Goal: Information Seeking & Learning: Get advice/opinions

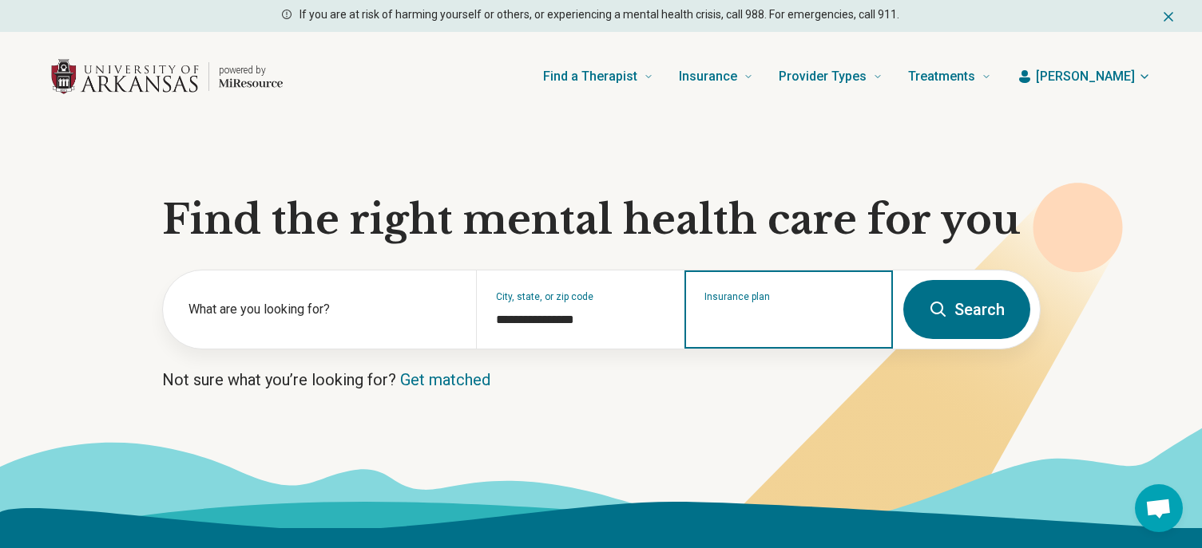
click at [811, 320] on input "Insurance plan" at bounding box center [788, 320] width 169 height 19
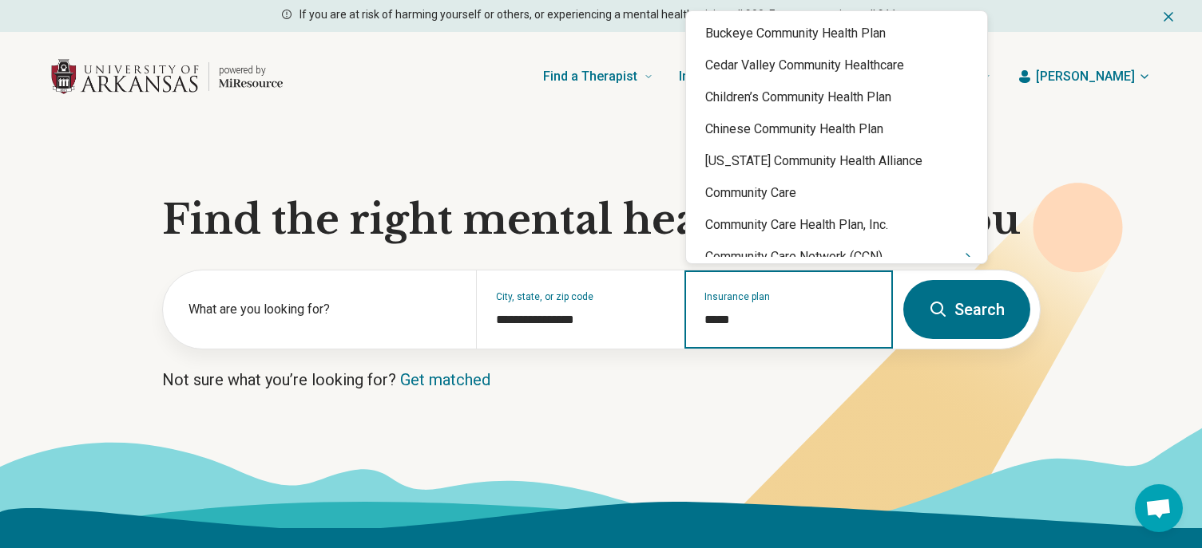
type input "******"
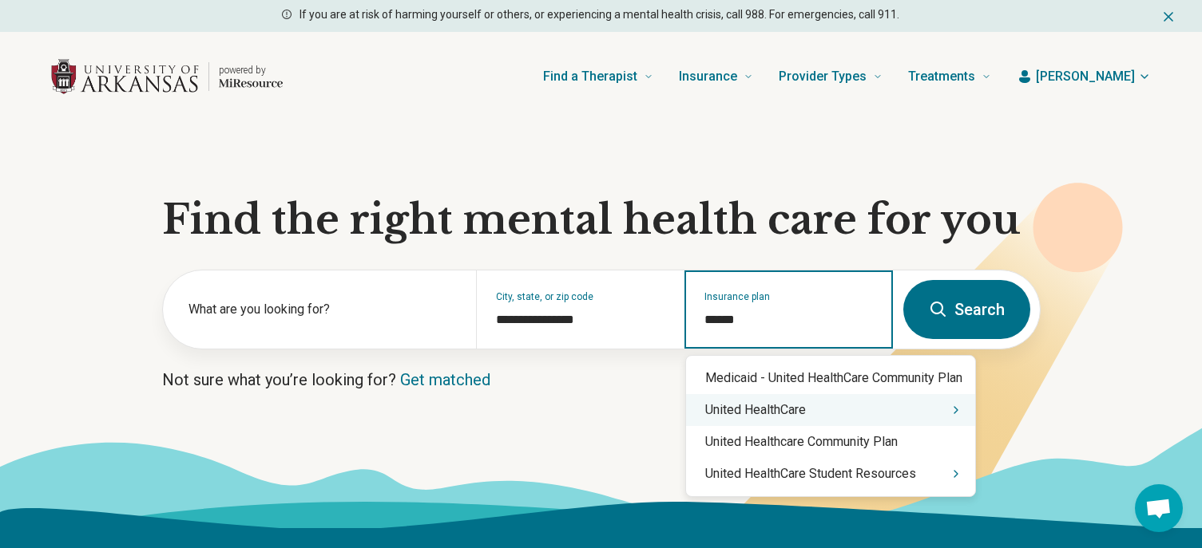
click at [791, 414] on div "United HealthCare" at bounding box center [830, 410] width 289 height 32
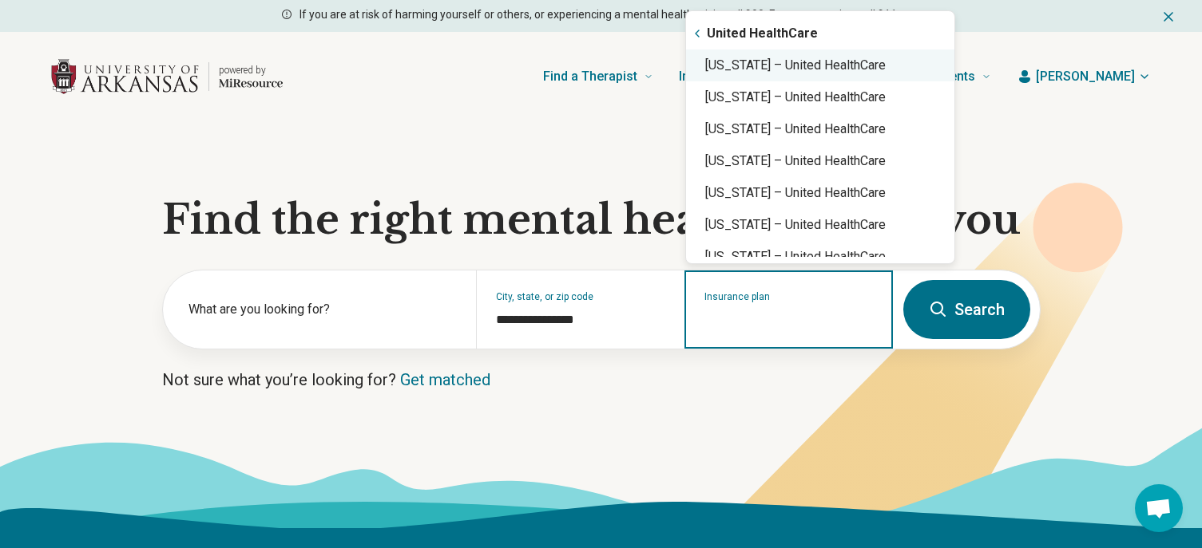
click at [811, 65] on div "[US_STATE] – United HealthCare" at bounding box center [820, 65] width 268 height 32
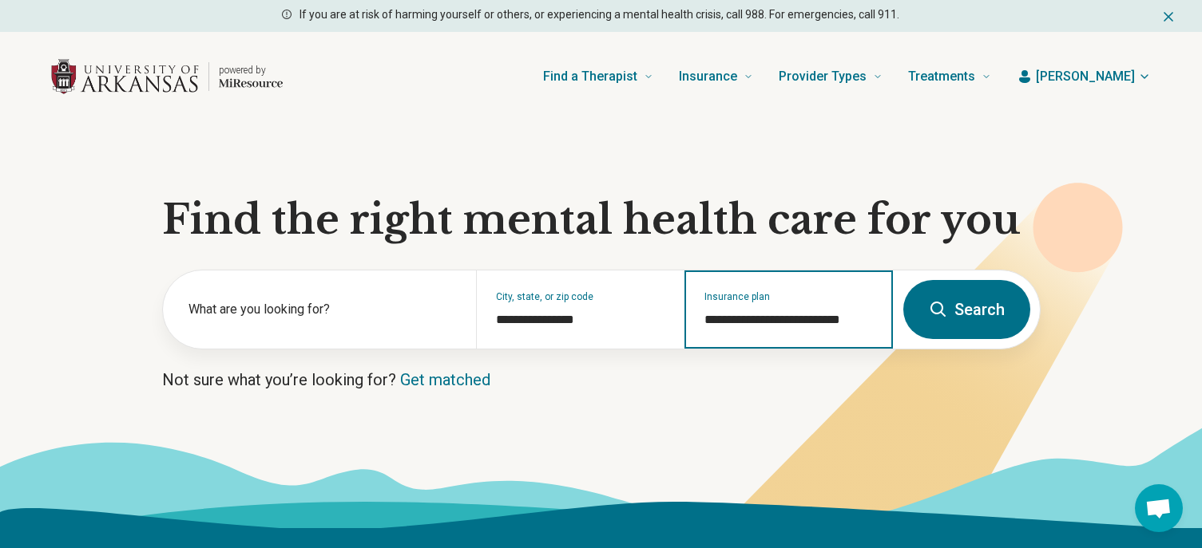
type input "**********"
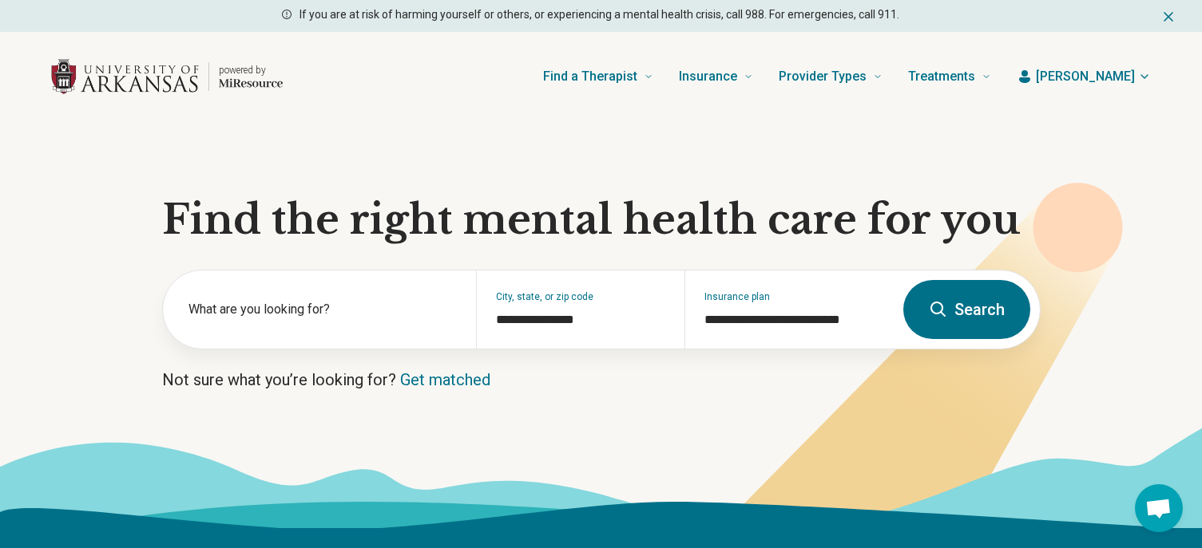
click at [980, 312] on button "Search" at bounding box center [966, 309] width 127 height 59
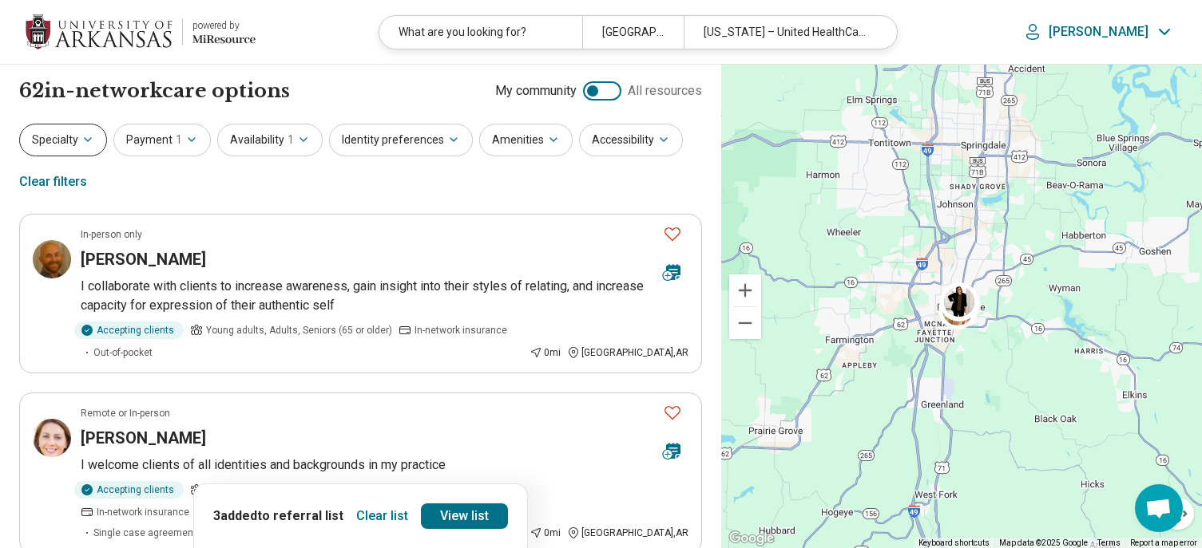
click at [62, 145] on button "Specialty" at bounding box center [63, 140] width 88 height 33
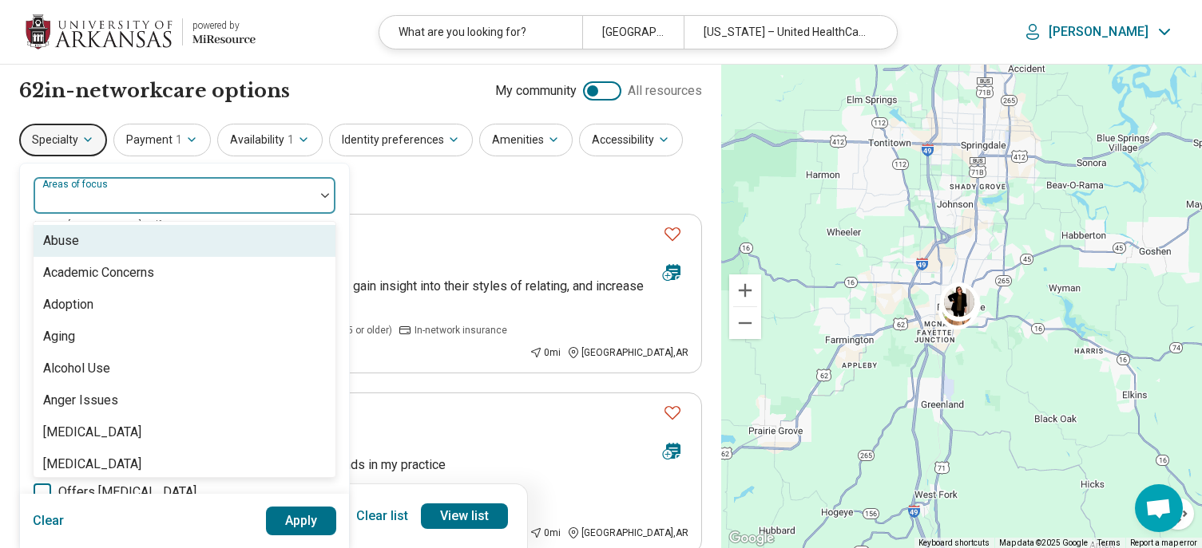
click at [85, 189] on label "Areas of focus" at bounding box center [76, 184] width 69 height 11
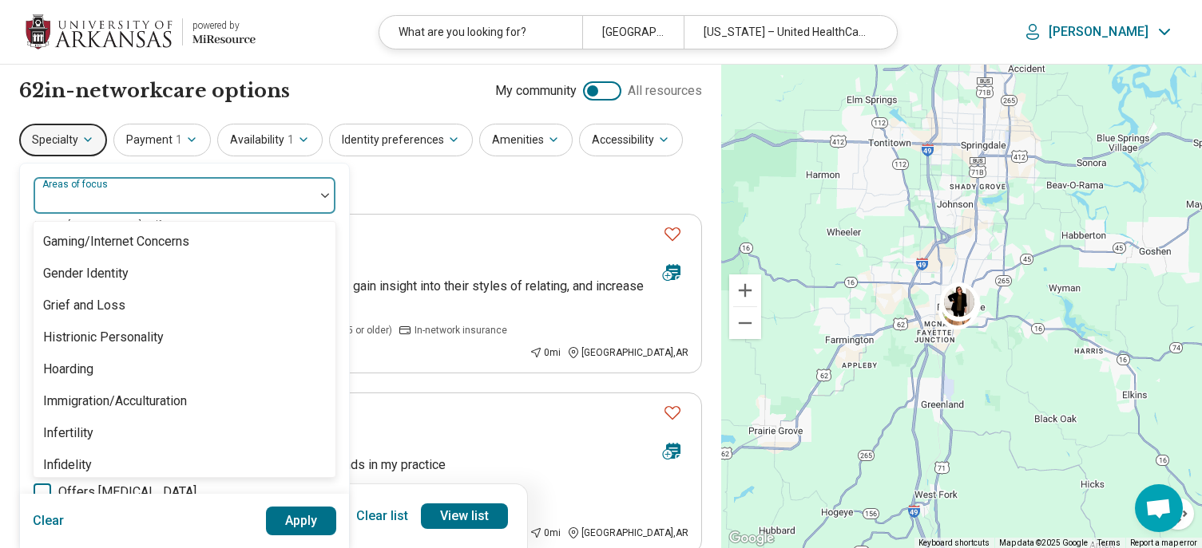
scroll to position [1277, 0]
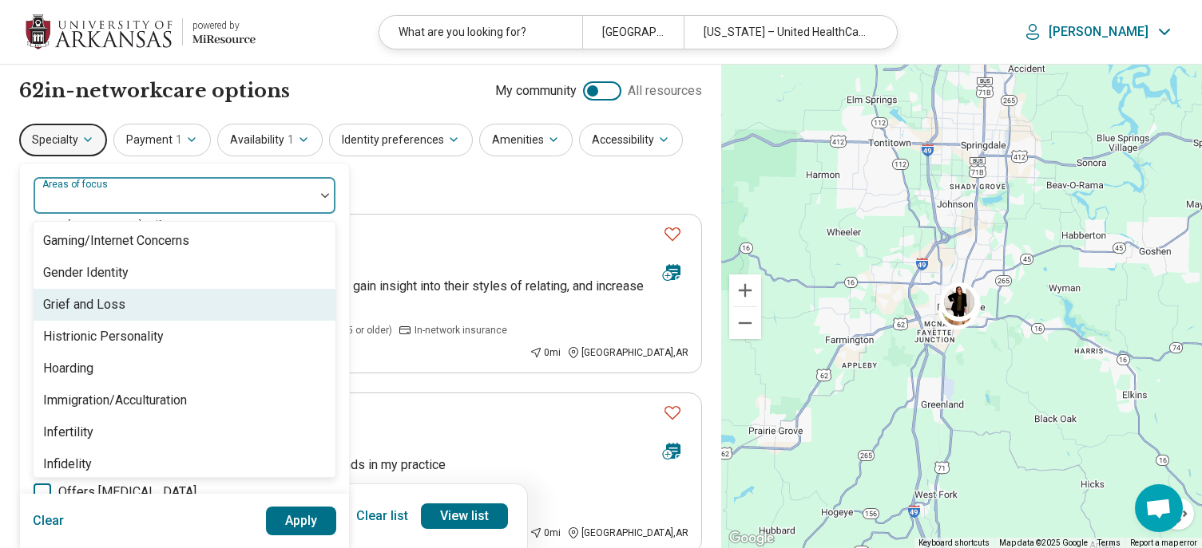
click at [98, 306] on div "Grief and Loss" at bounding box center [84, 304] width 82 height 19
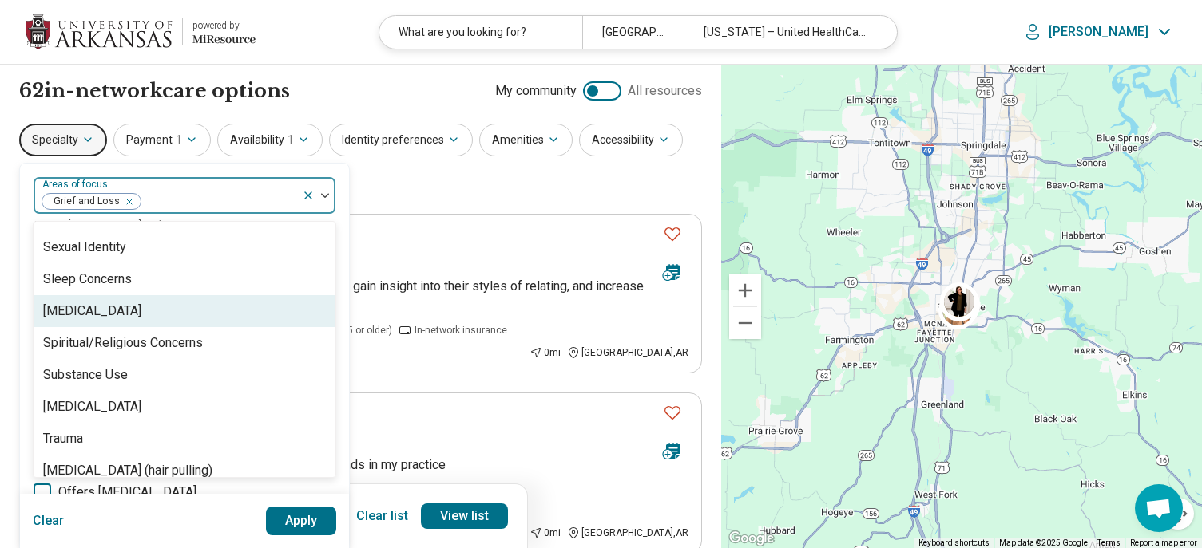
scroll to position [2951, 0]
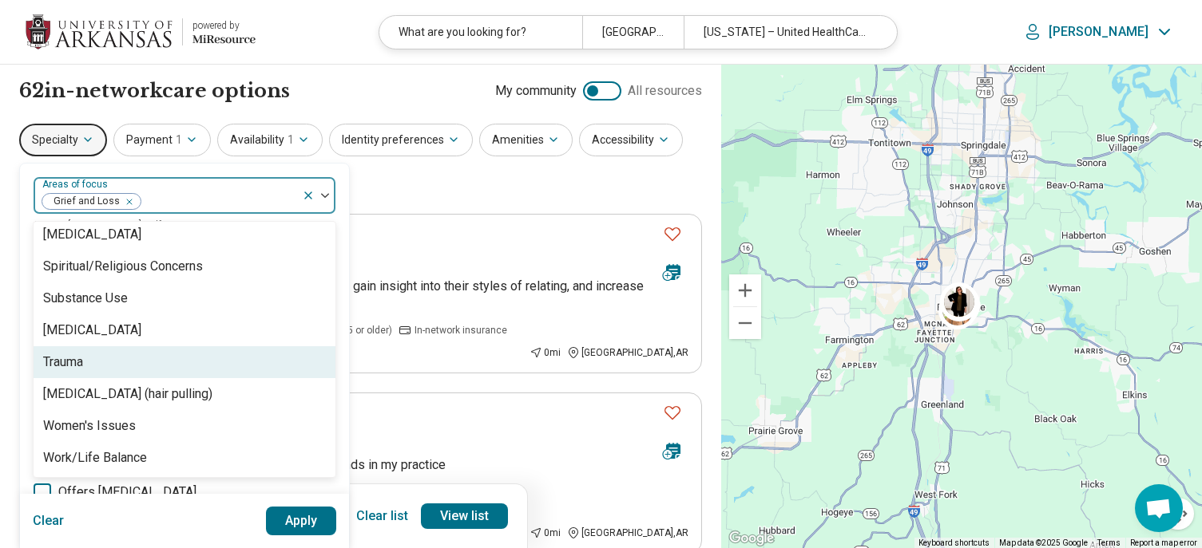
click at [125, 357] on div "Trauma" at bounding box center [185, 362] width 302 height 32
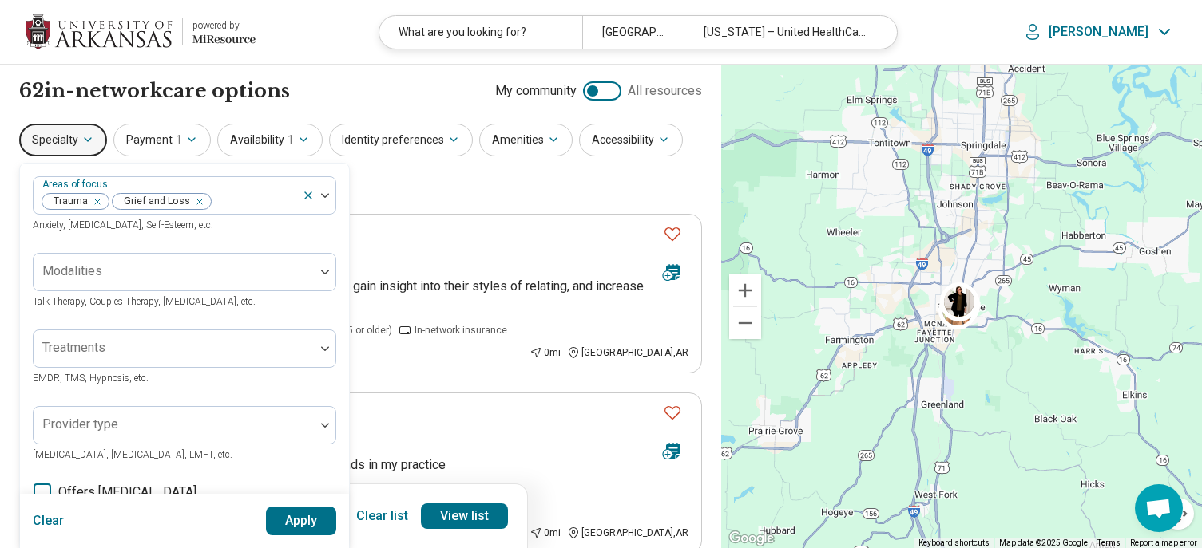
click at [295, 520] on button "Apply" at bounding box center [301, 521] width 71 height 29
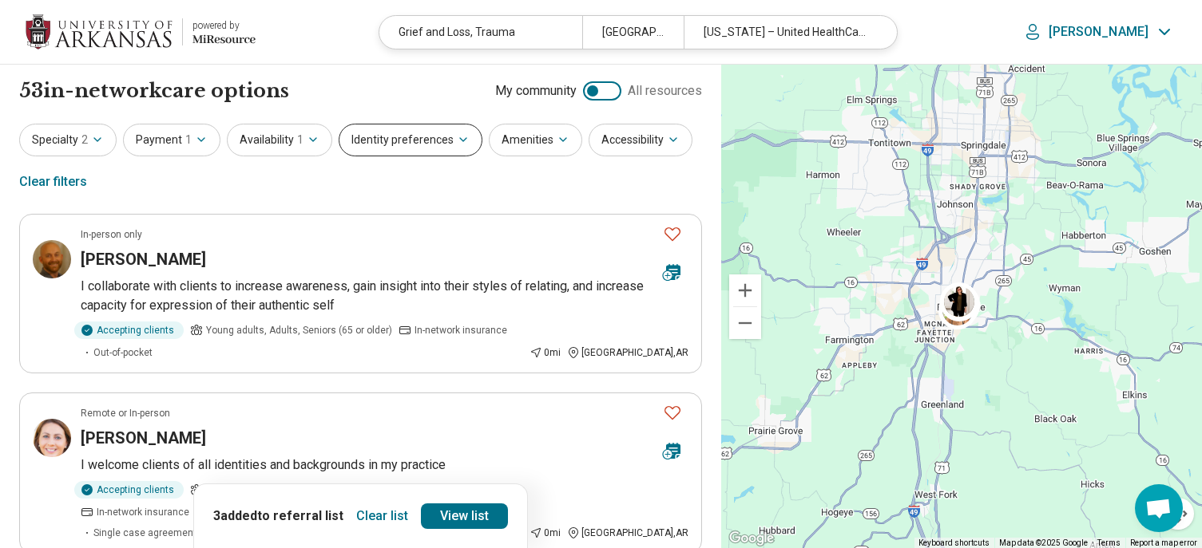
click at [432, 152] on button "Identity preferences" at bounding box center [411, 140] width 144 height 33
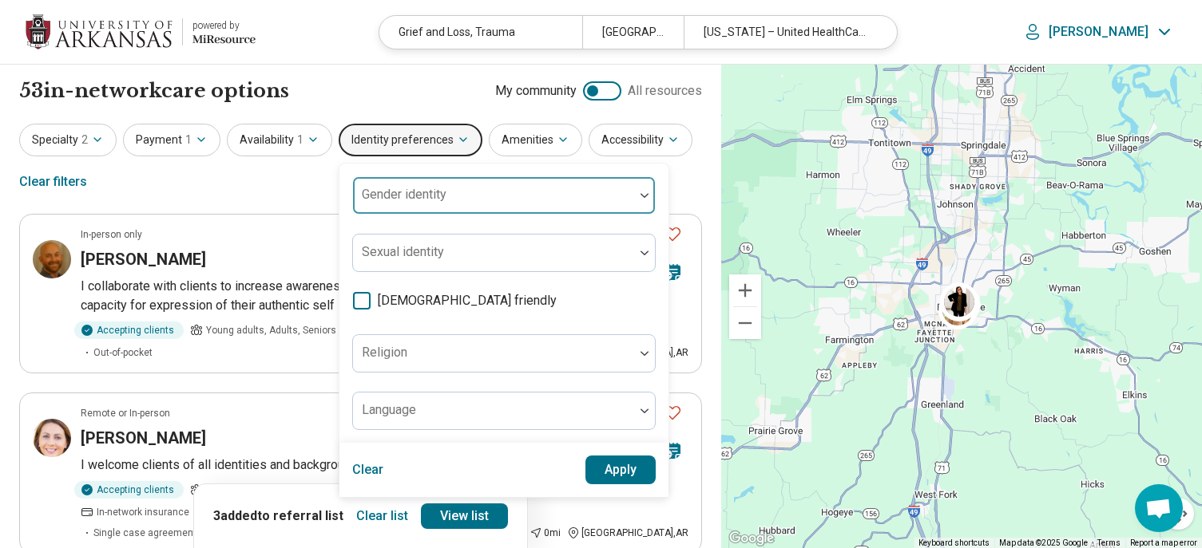
click at [430, 194] on div "Gender identity" at bounding box center [503, 195] width 303 height 38
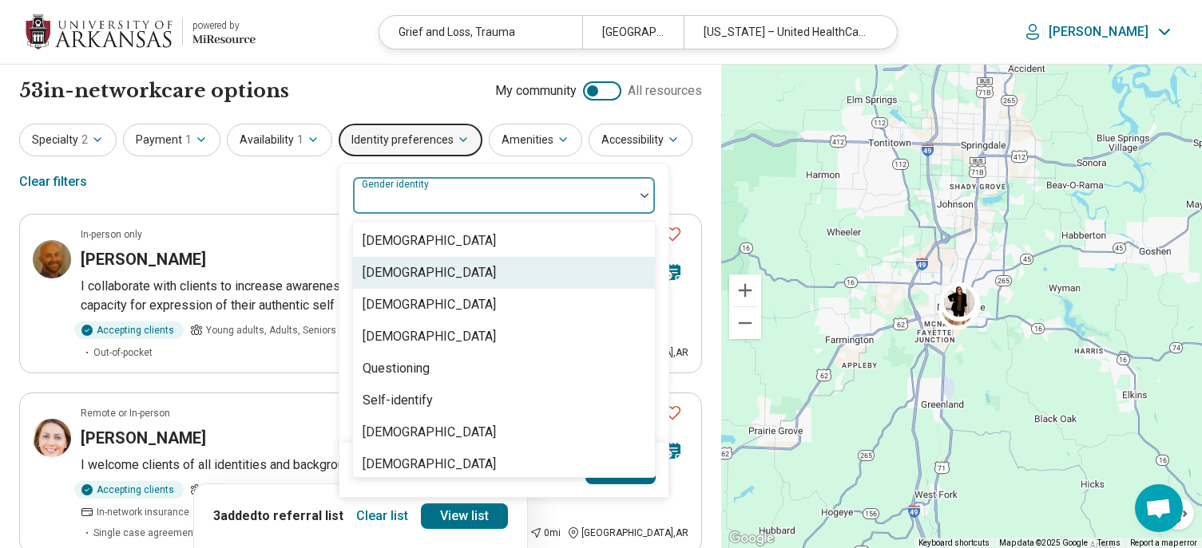
click at [423, 267] on div "[DEMOGRAPHIC_DATA]" at bounding box center [428, 272] width 133 height 19
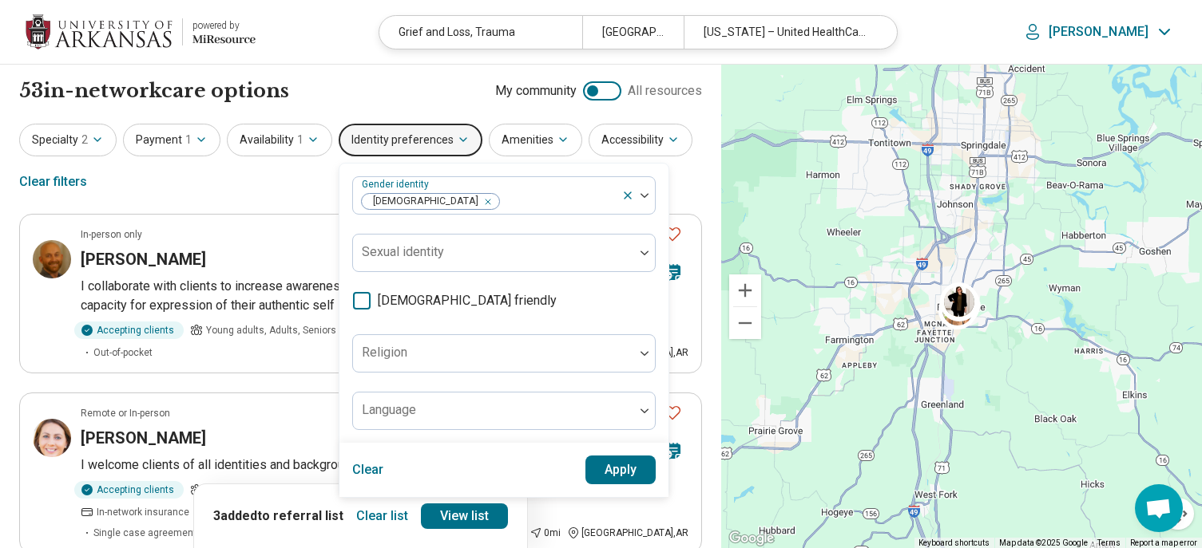
click at [593, 467] on button "Apply" at bounding box center [620, 470] width 71 height 29
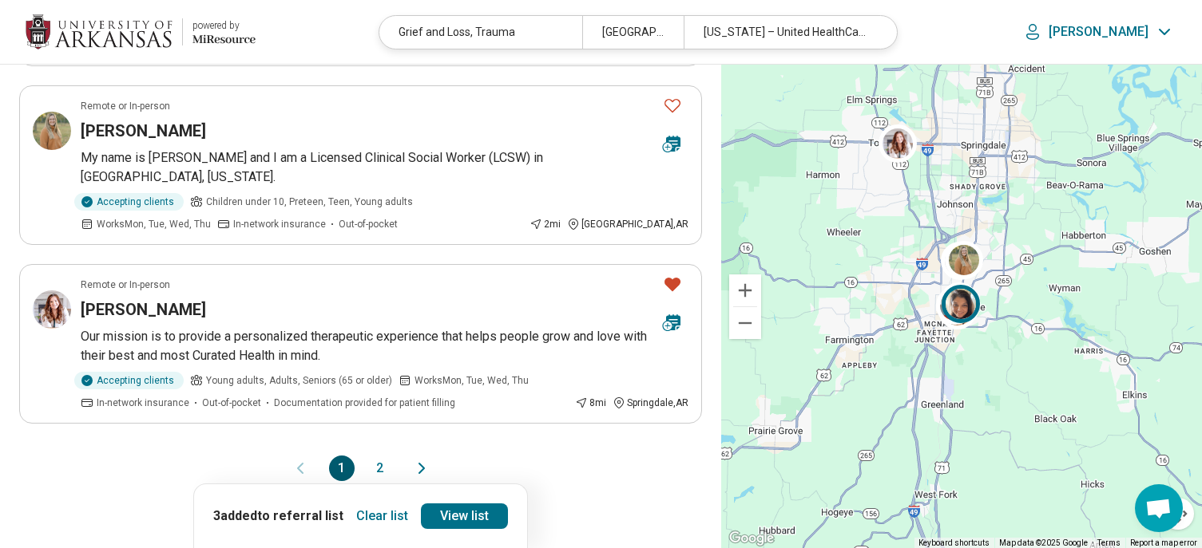
scroll to position [1677, 0]
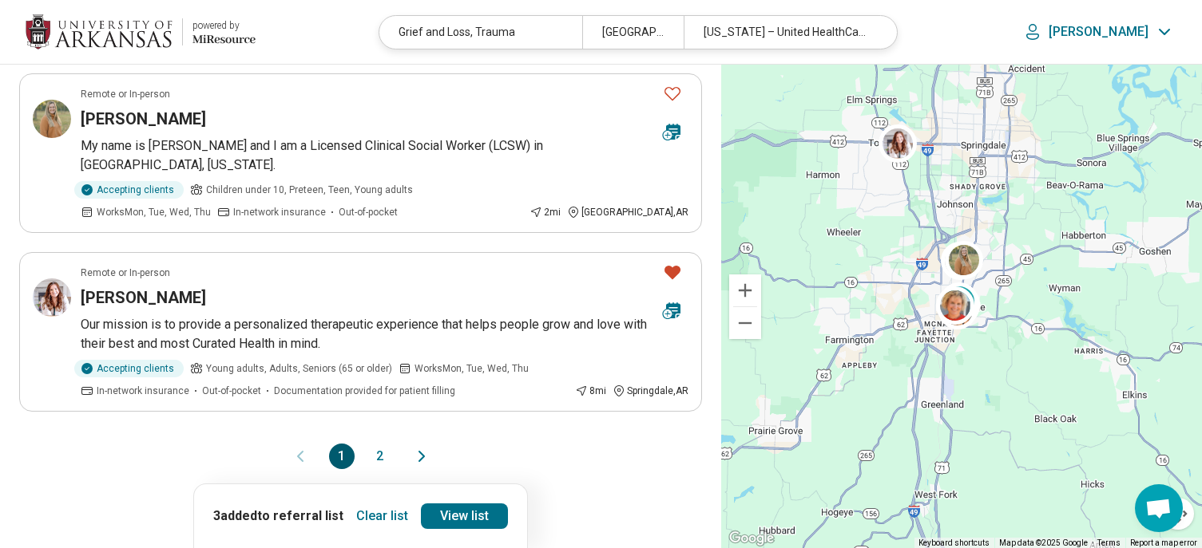
click at [370, 504] on button "Clear list" at bounding box center [382, 517] width 65 height 26
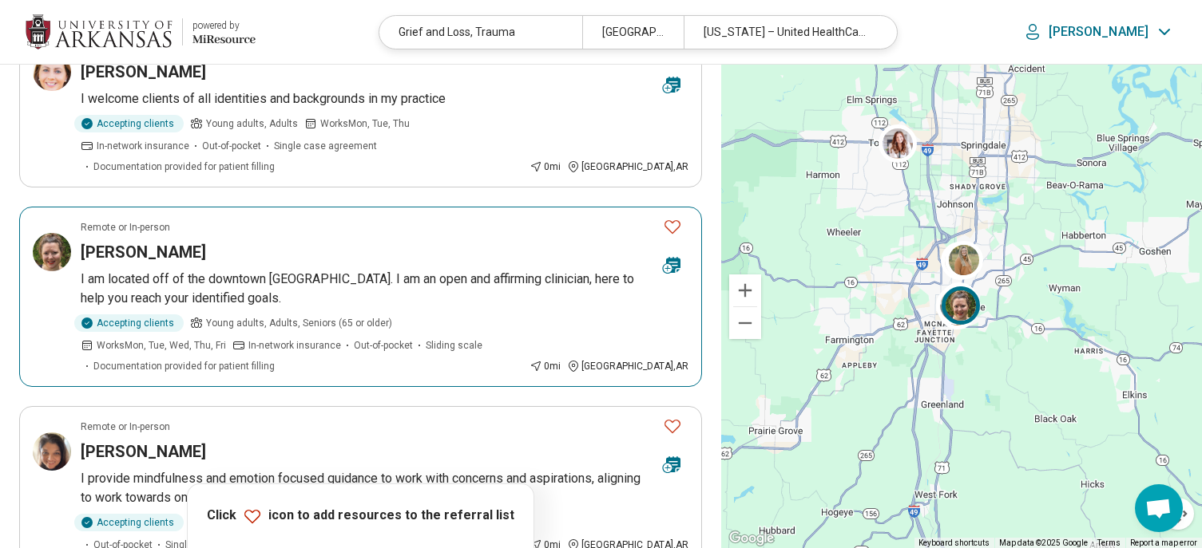
scroll to position [240, 0]
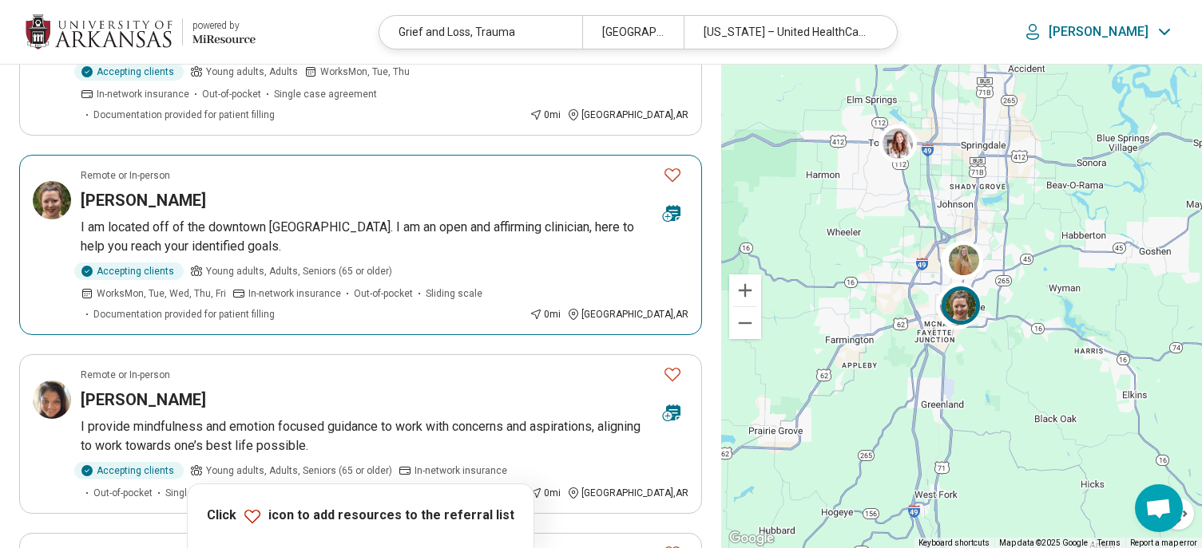
click at [674, 165] on icon "Favorite" at bounding box center [672, 174] width 19 height 19
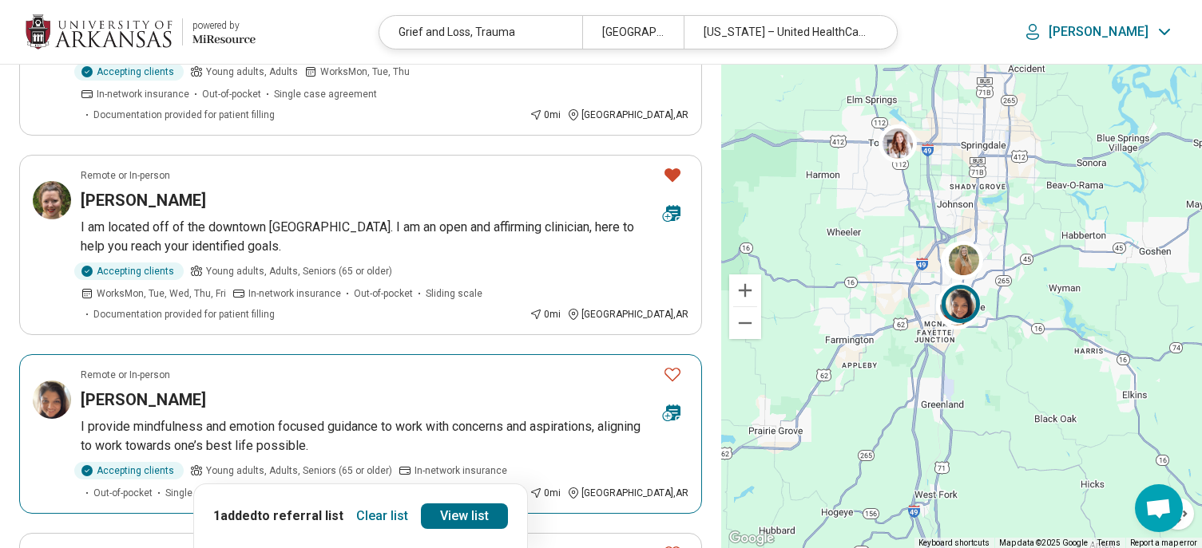
click at [674, 365] on icon "Favorite" at bounding box center [672, 374] width 19 height 19
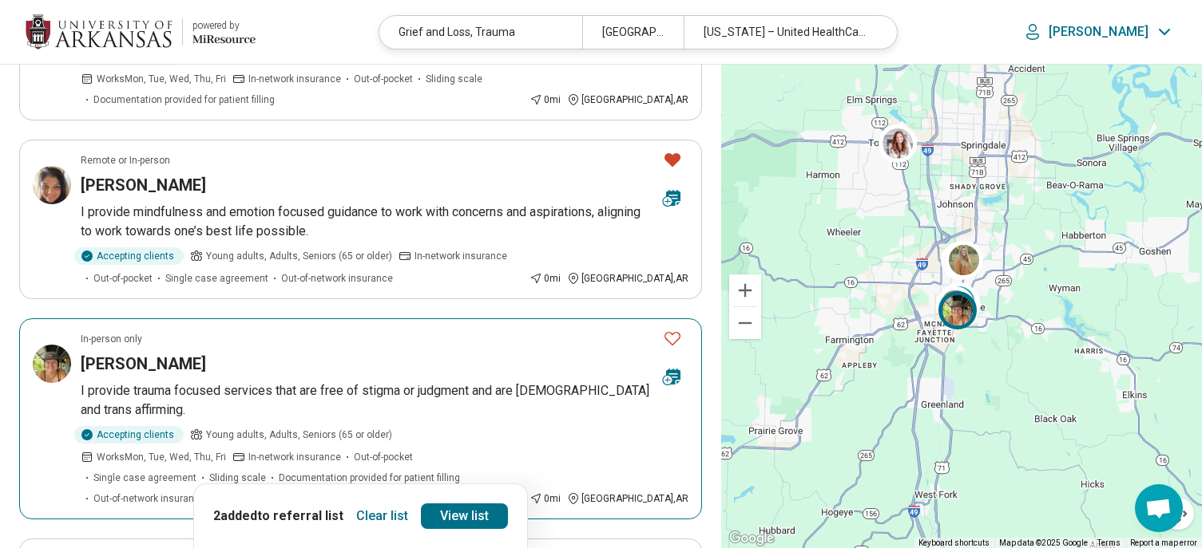
scroll to position [479, 0]
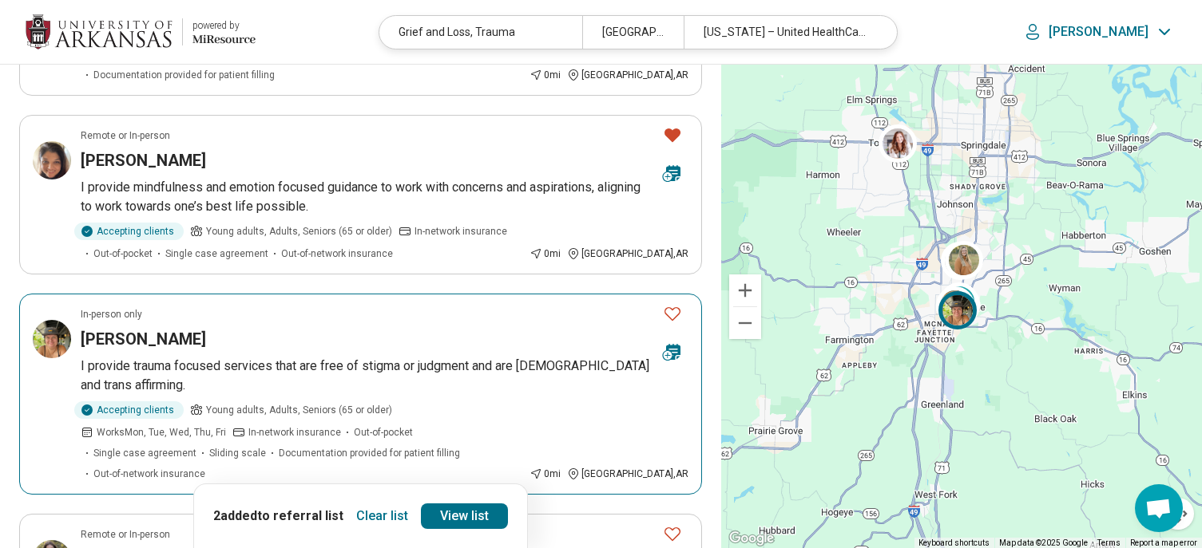
click at [671, 304] on icon "Favorite" at bounding box center [672, 313] width 19 height 19
click at [137, 328] on h3 "[PERSON_NAME]" at bounding box center [143, 339] width 125 height 22
click at [671, 304] on icon "Favorite" at bounding box center [672, 313] width 19 height 19
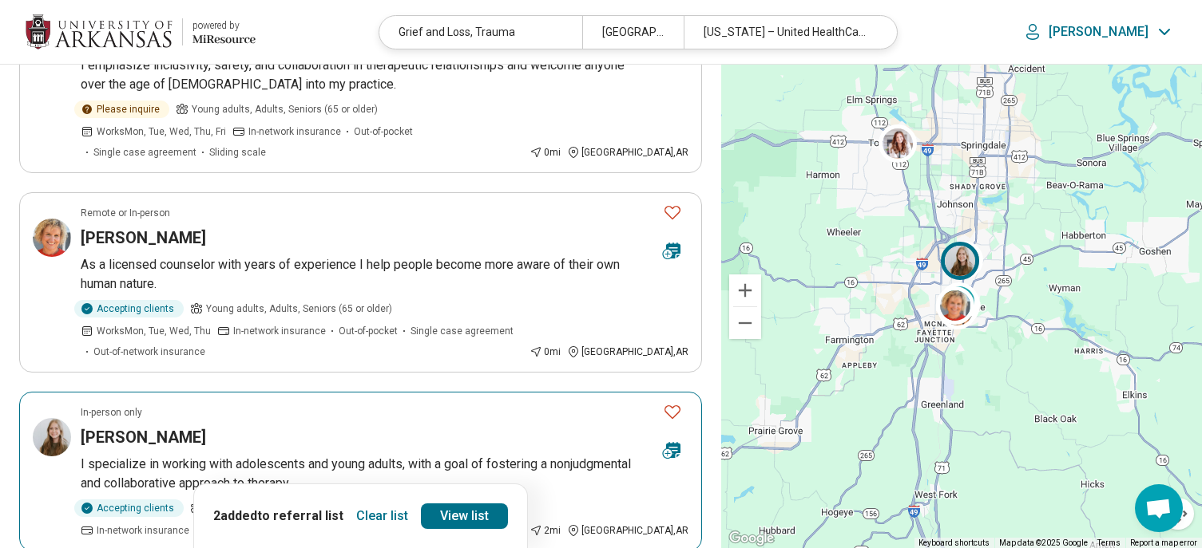
scroll to position [1198, 0]
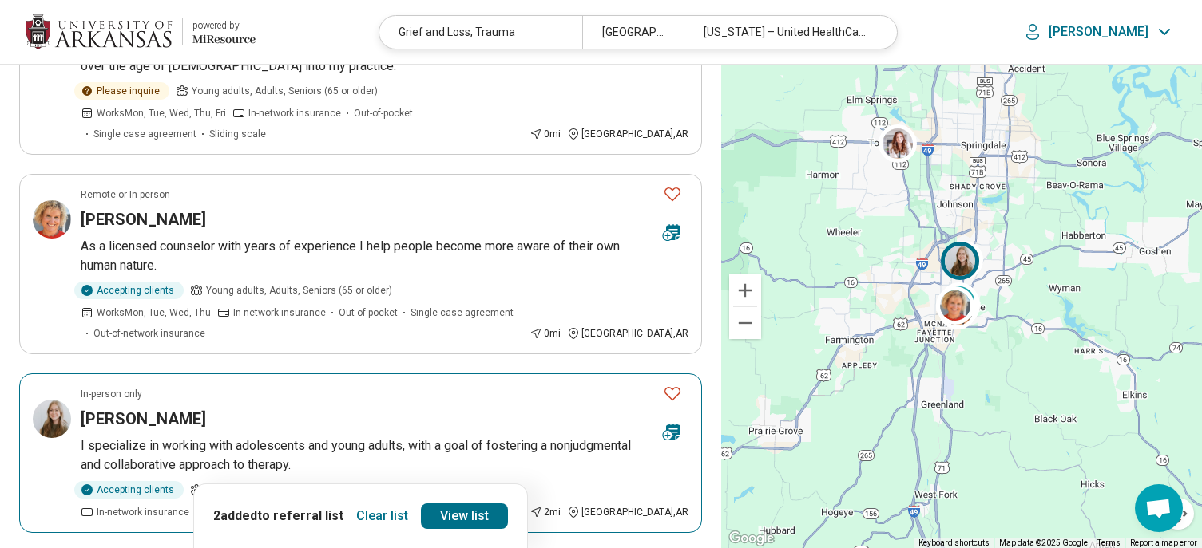
click at [360, 437] on p "I specialize in working with adolescents and young adults, with a goal of foste…" at bounding box center [385, 456] width 608 height 38
click at [667, 384] on icon "Favorite" at bounding box center [672, 393] width 19 height 19
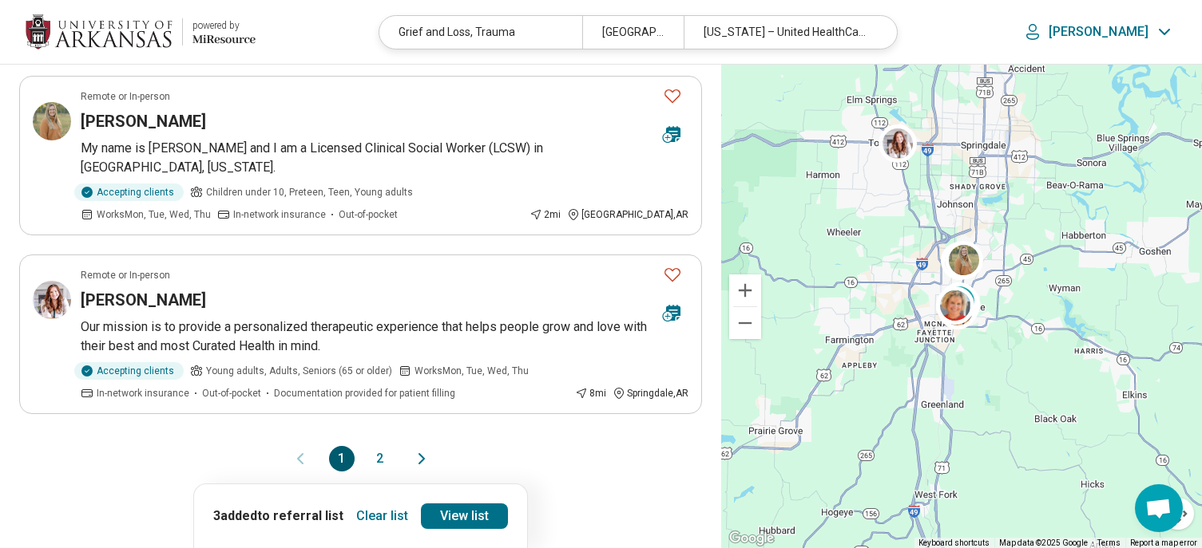
scroll to position [1756, 0]
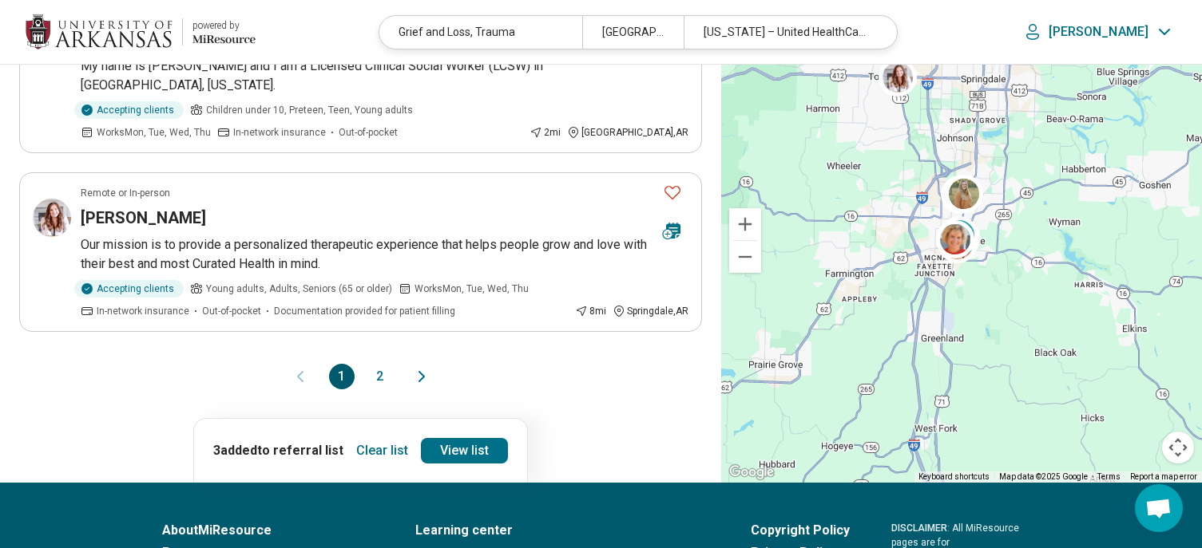
click at [378, 364] on button "2" at bounding box center [380, 377] width 26 height 26
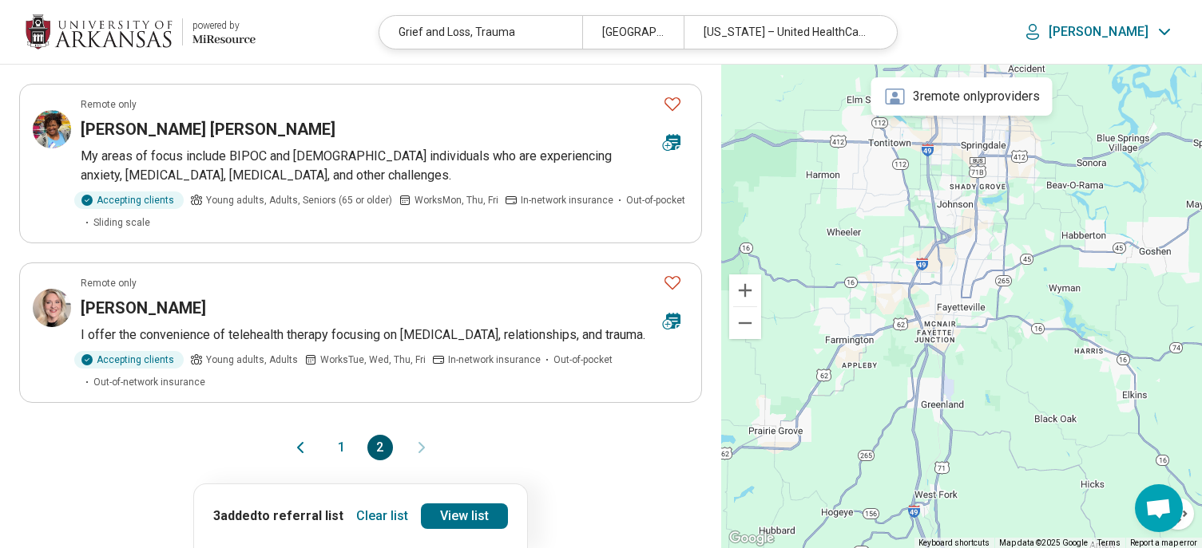
scroll to position [1038, 0]
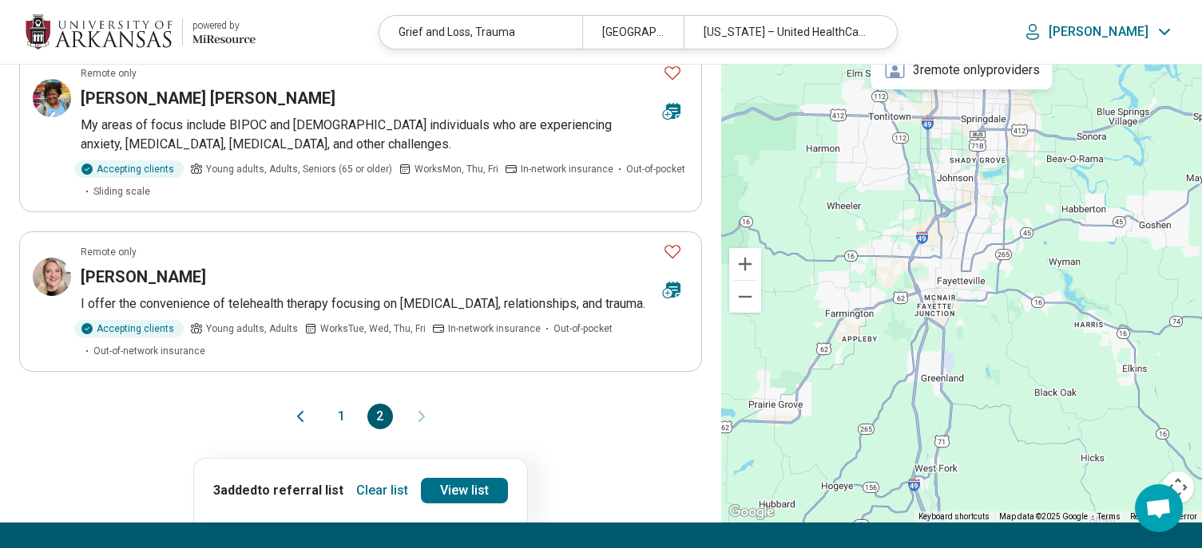
click at [346, 412] on button "1" at bounding box center [342, 417] width 26 height 26
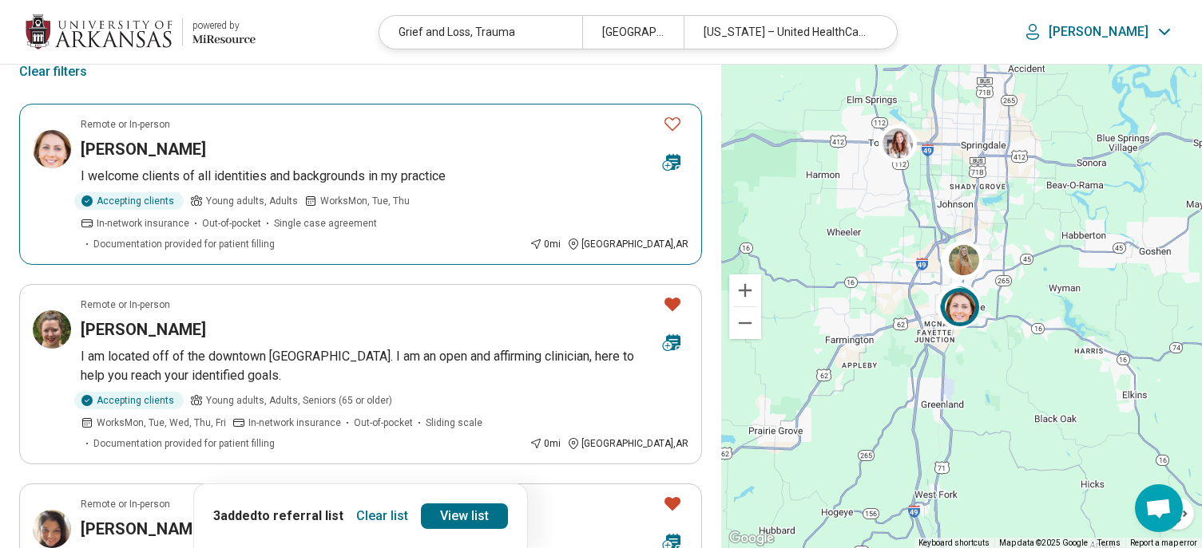
scroll to position [160, 0]
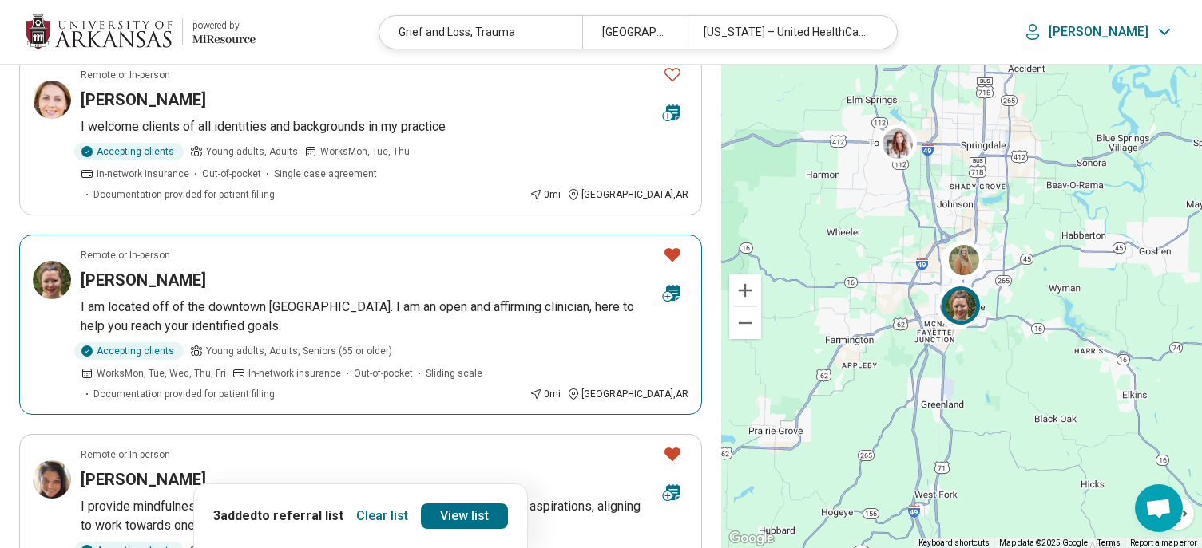
click at [454, 298] on p "I am located off of the downtown [GEOGRAPHIC_DATA]. I am an open and affirming …" at bounding box center [385, 317] width 608 height 38
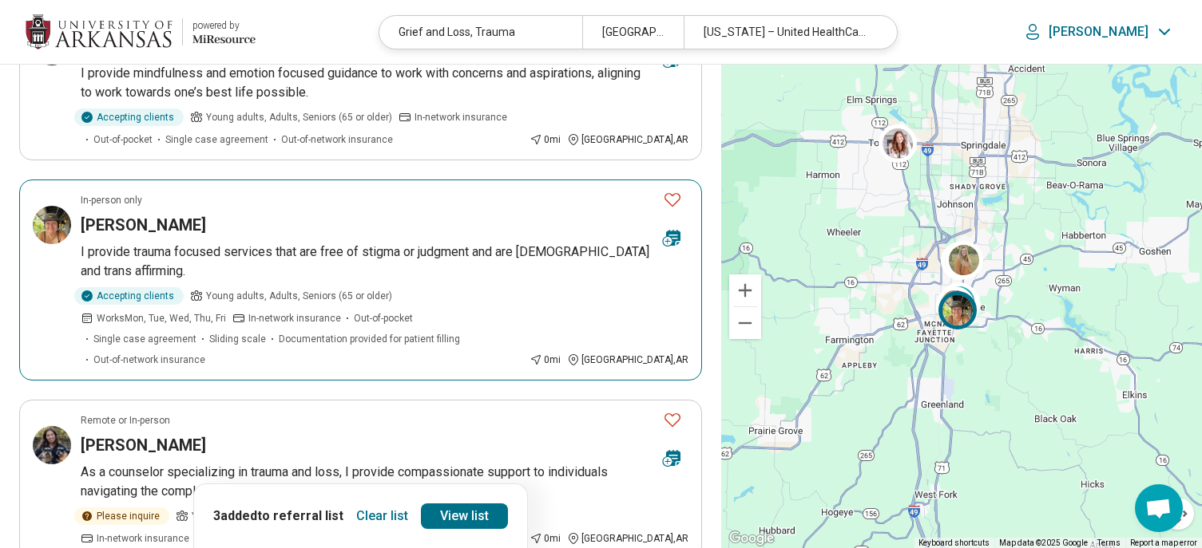
scroll to position [639, 0]
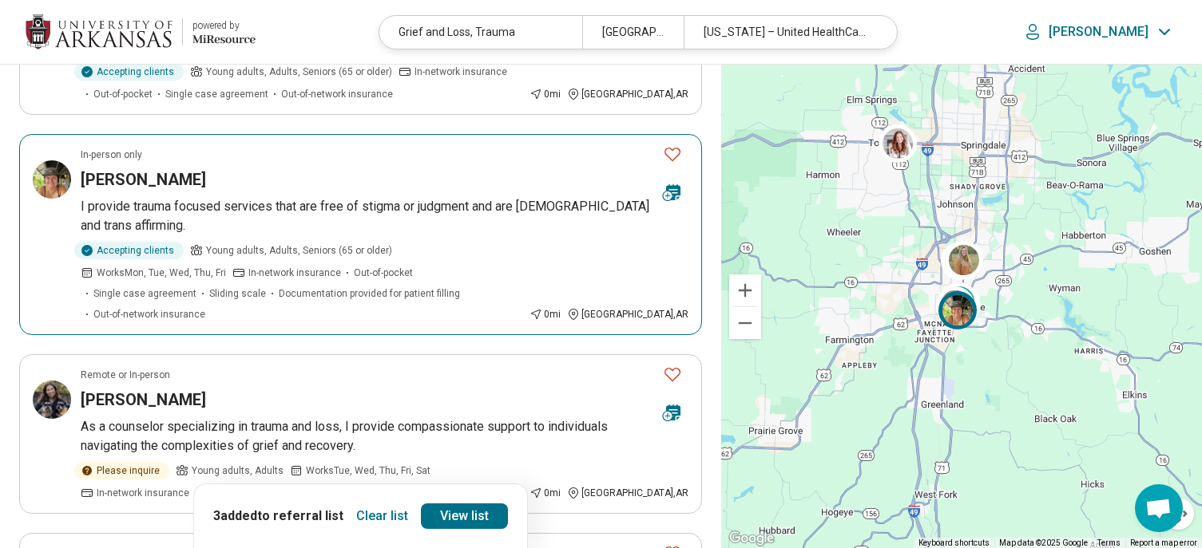
click at [673, 145] on icon "Favorite" at bounding box center [672, 154] width 19 height 19
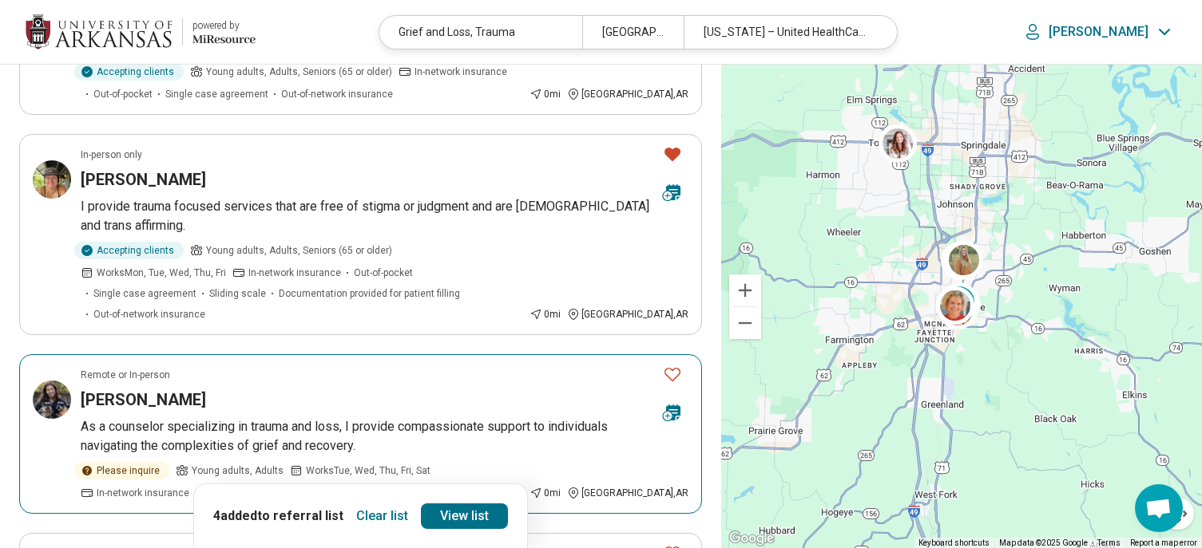
click at [667, 365] on icon "Favorite" at bounding box center [672, 374] width 19 height 19
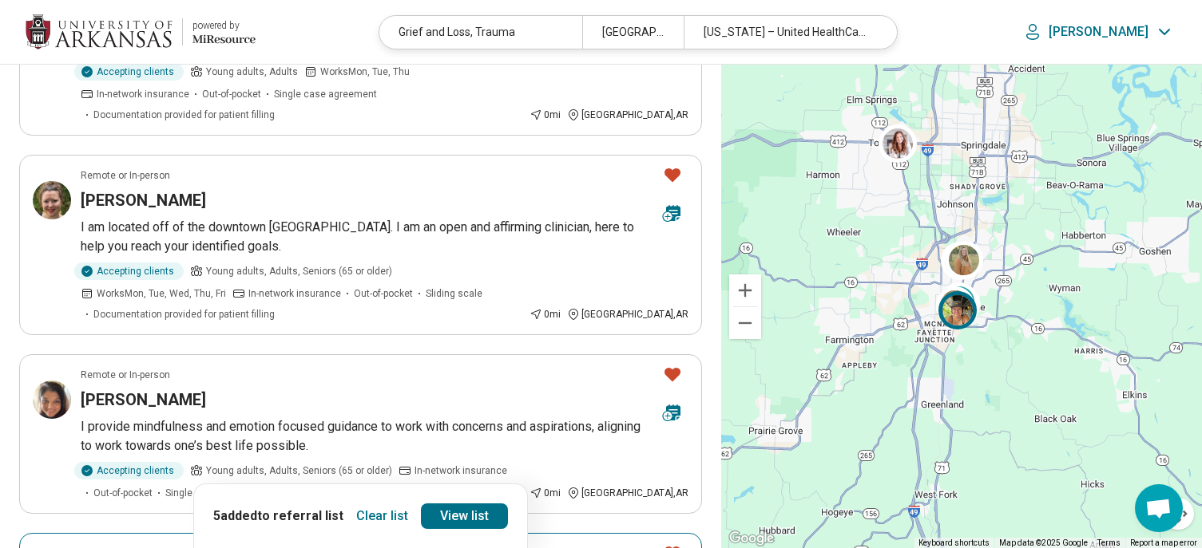
scroll to position [0, 0]
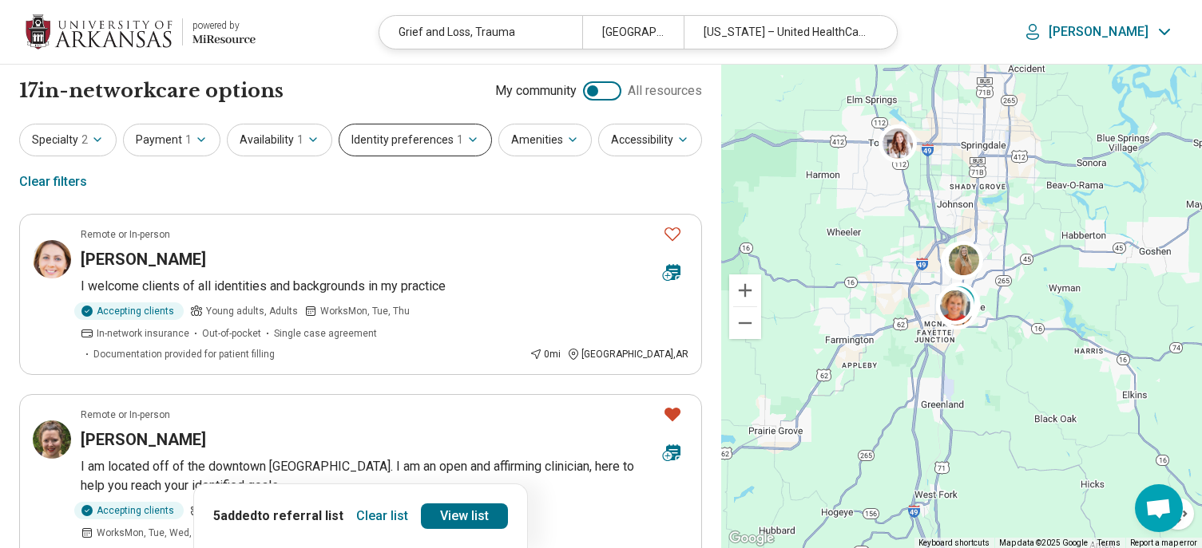
click at [439, 144] on button "Identity preferences 1" at bounding box center [415, 140] width 153 height 33
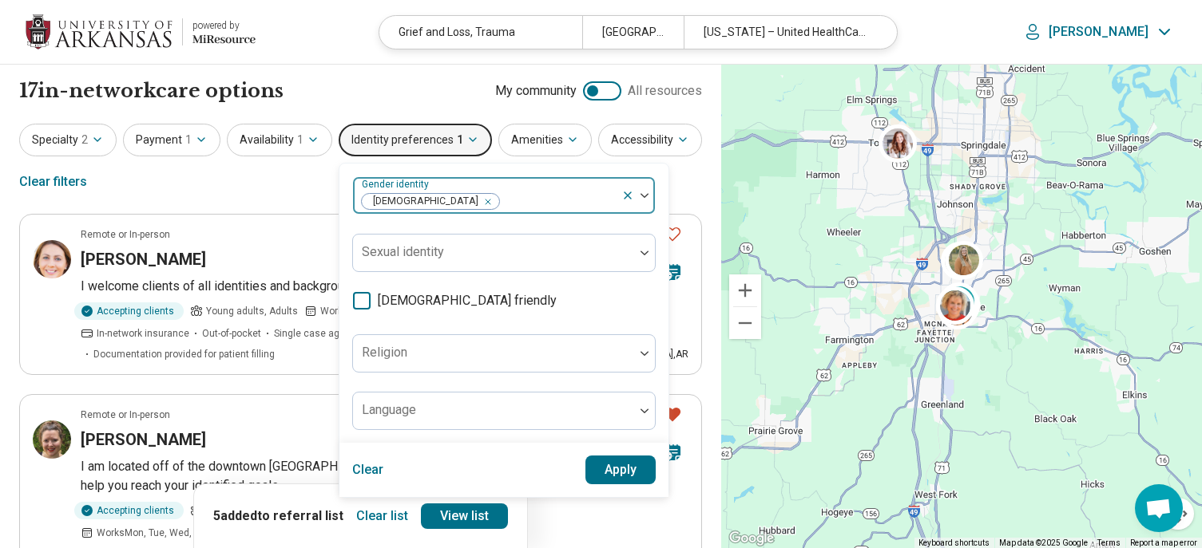
click at [481, 201] on icon "Remove [object Object]" at bounding box center [484, 202] width 6 height 6
click at [617, 473] on button "Apply" at bounding box center [620, 470] width 71 height 29
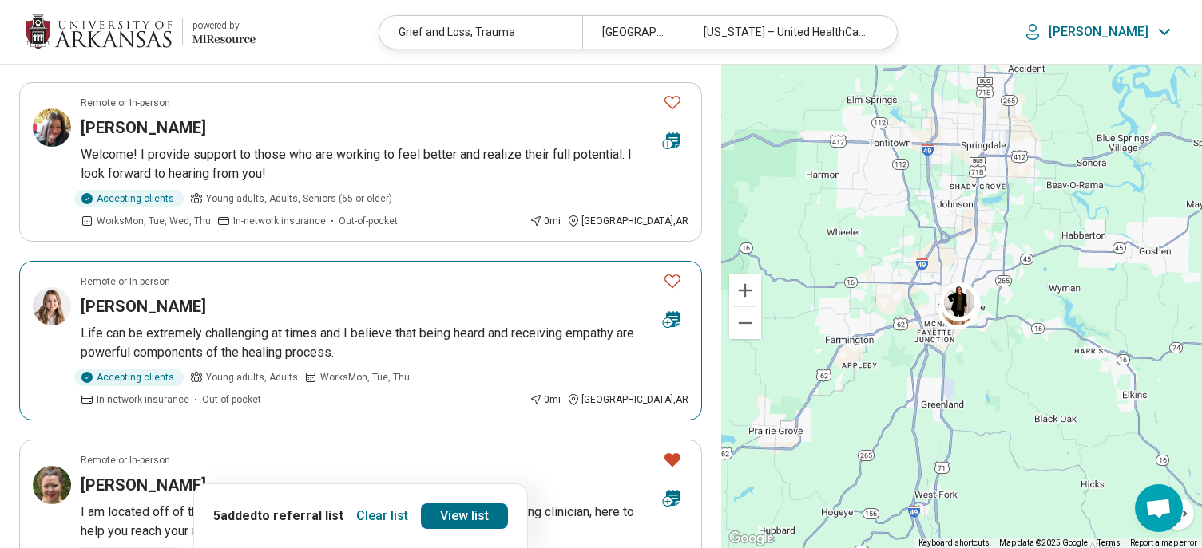
scroll to position [479, 0]
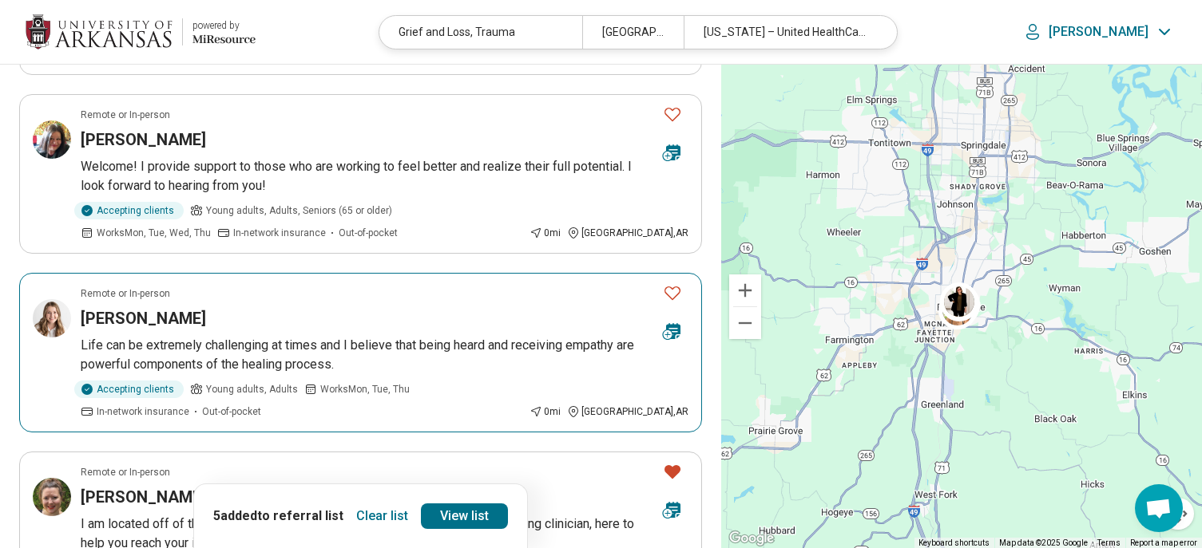
click at [299, 287] on div "Remote or In-person" at bounding box center [365, 294] width 569 height 14
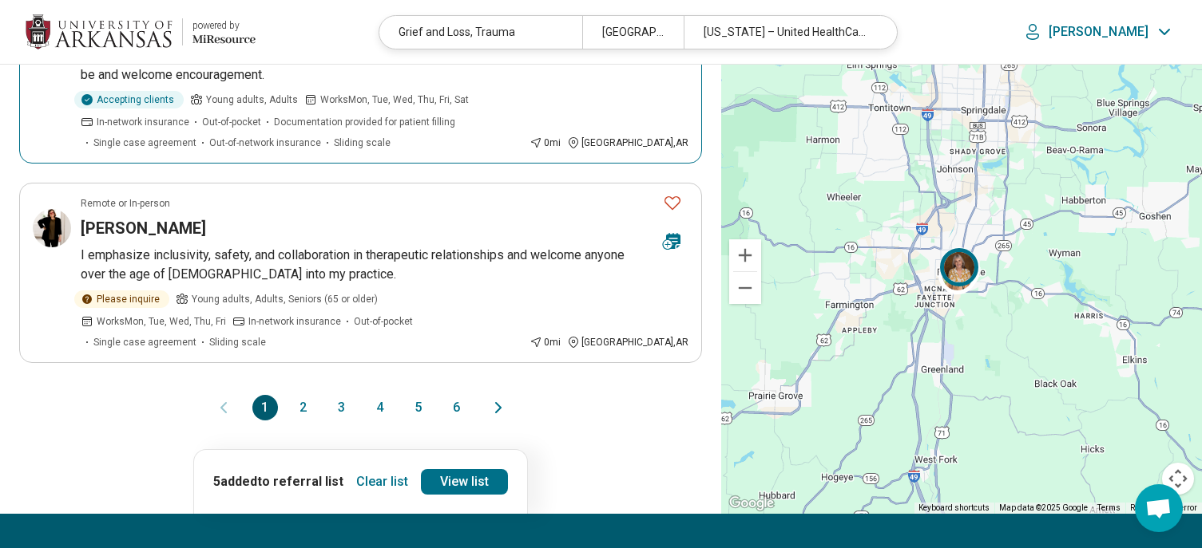
scroll to position [1756, 0]
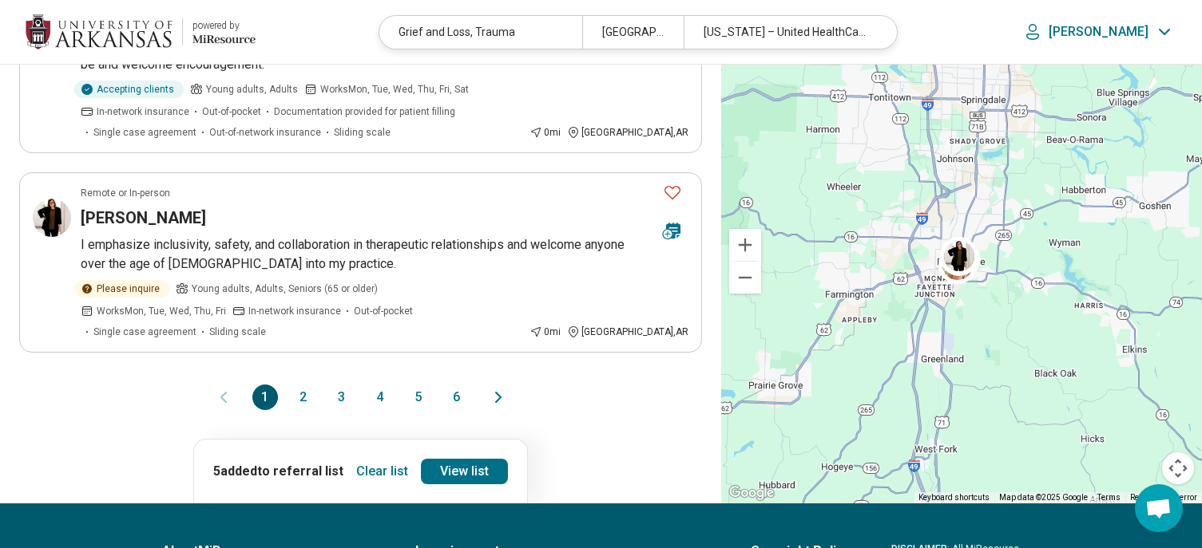
click at [304, 385] on button "2" at bounding box center [304, 398] width 26 height 26
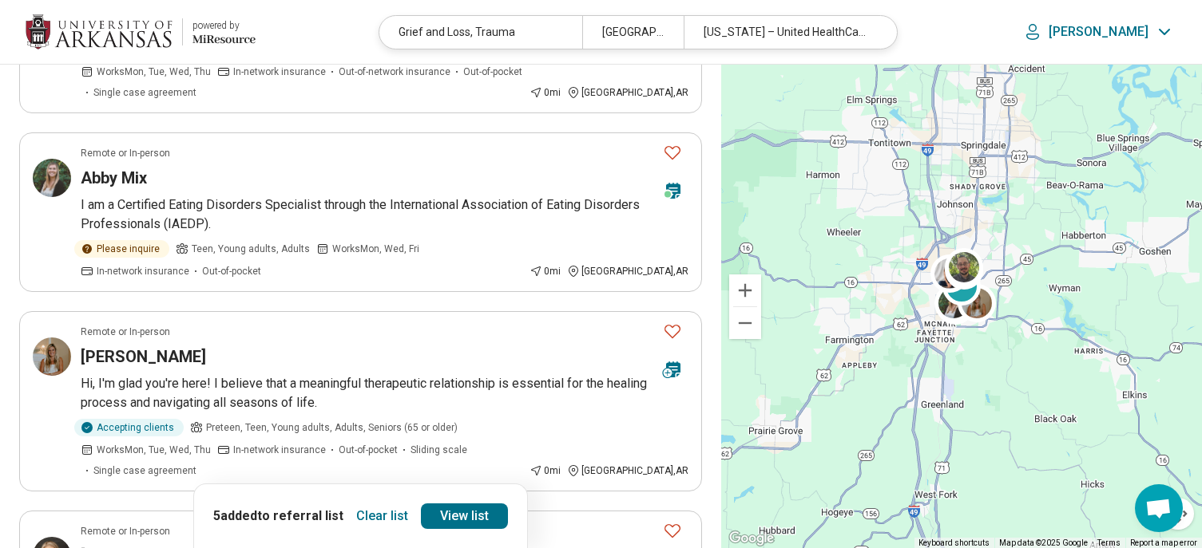
scroll to position [719, 0]
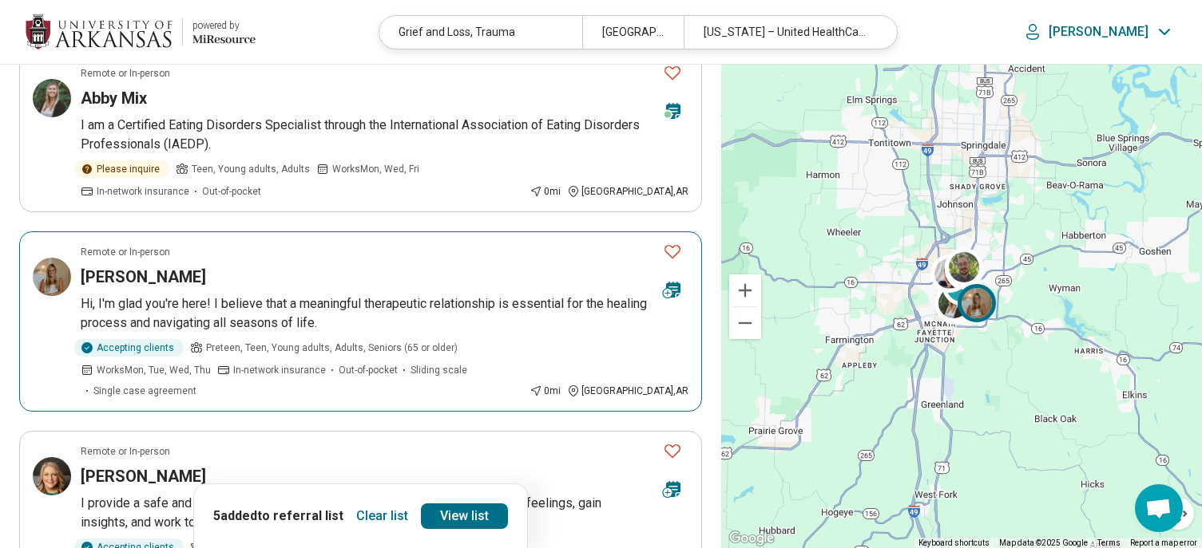
click at [321, 266] on div "[PERSON_NAME]" at bounding box center [365, 277] width 569 height 22
click at [676, 242] on icon "Favorite" at bounding box center [672, 251] width 19 height 19
click at [430, 308] on p "Hi, I'm glad you're here! I believe that a meaningful therapeutic relationship …" at bounding box center [385, 314] width 608 height 38
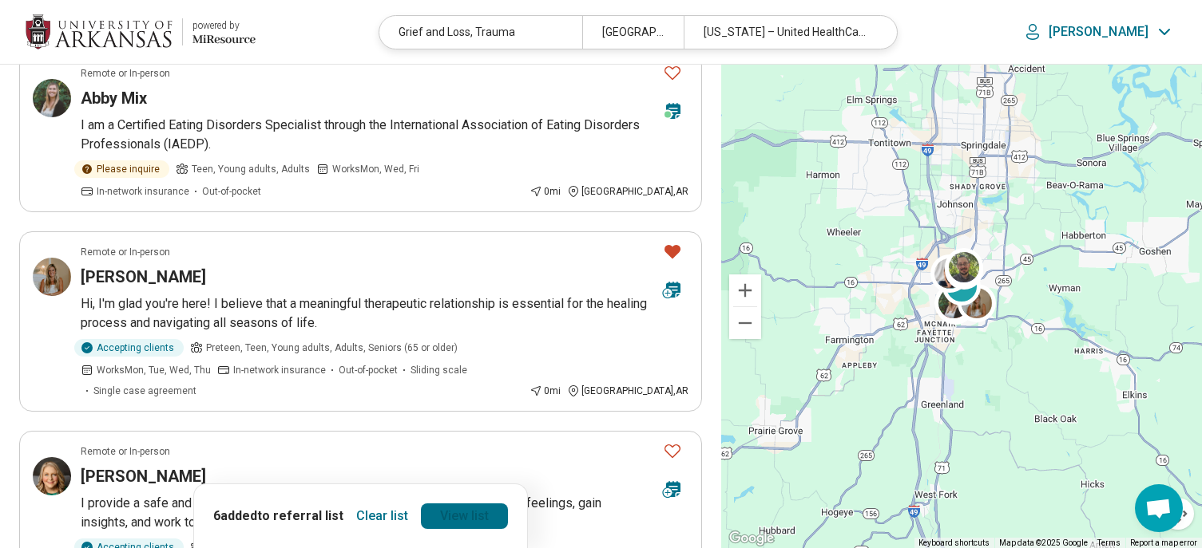
click at [461, 520] on link "View list" at bounding box center [464, 517] width 87 height 26
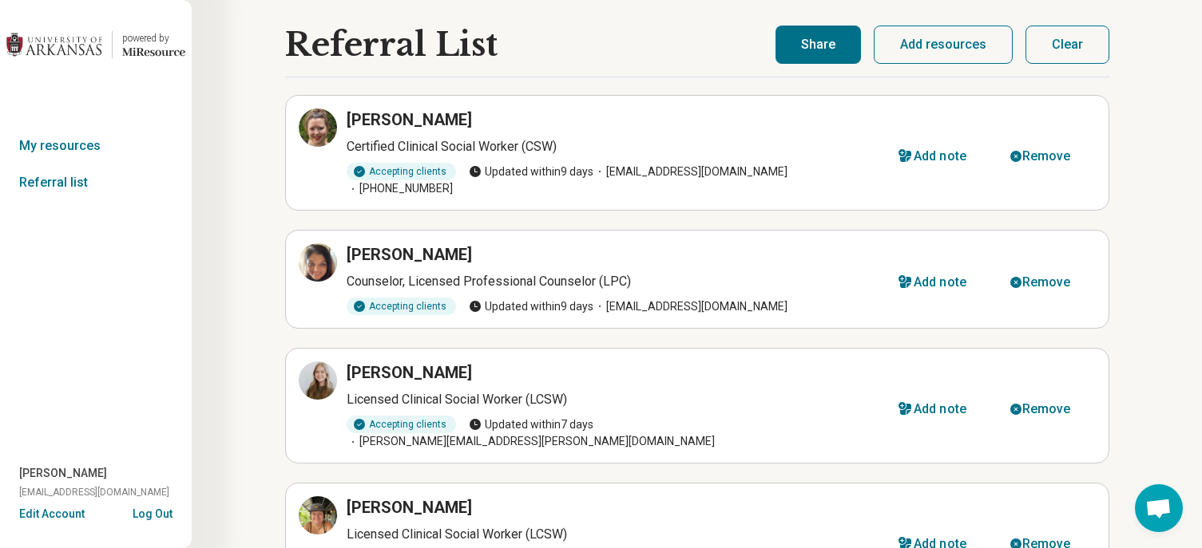
click at [816, 40] on button "Share" at bounding box center [817, 45] width 85 height 38
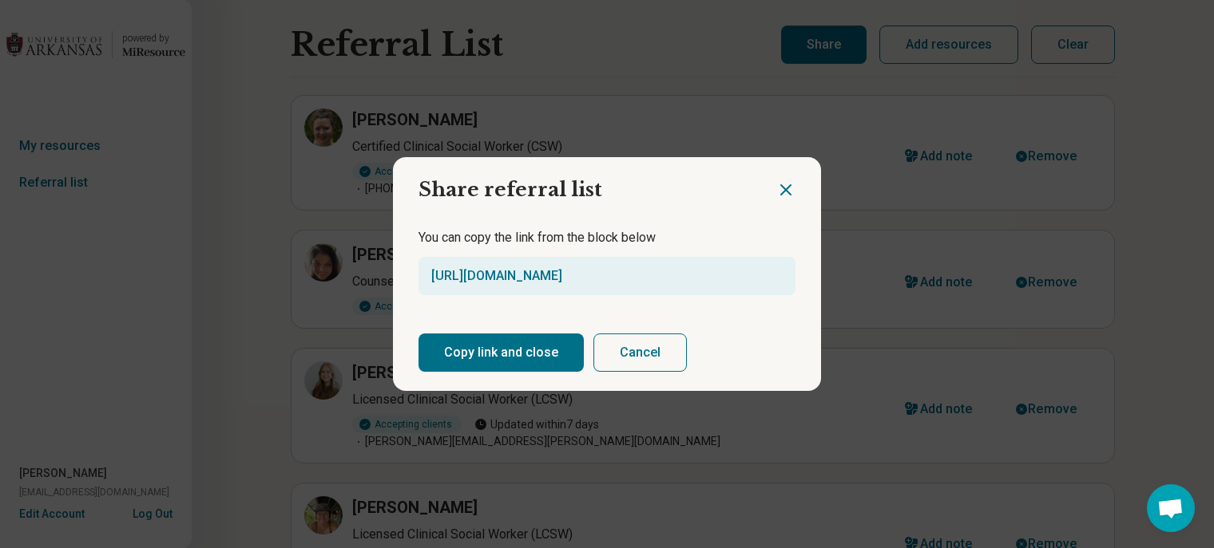
click at [526, 350] on button "Copy link and close" at bounding box center [500, 353] width 165 height 38
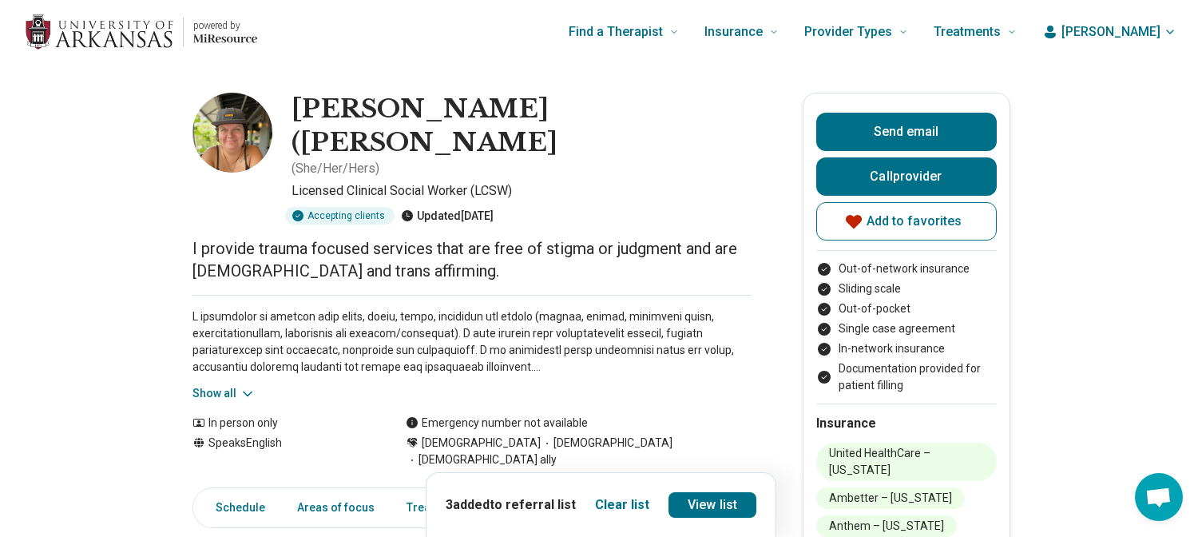
click at [248, 391] on icon at bounding box center [248, 393] width 8 height 4
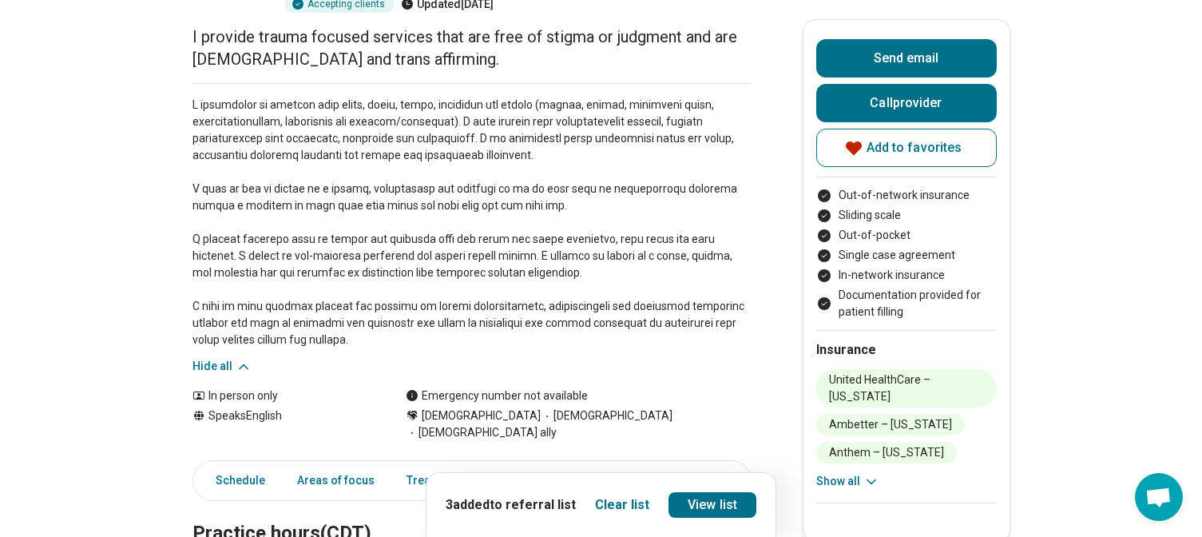
scroll to position [240, 0]
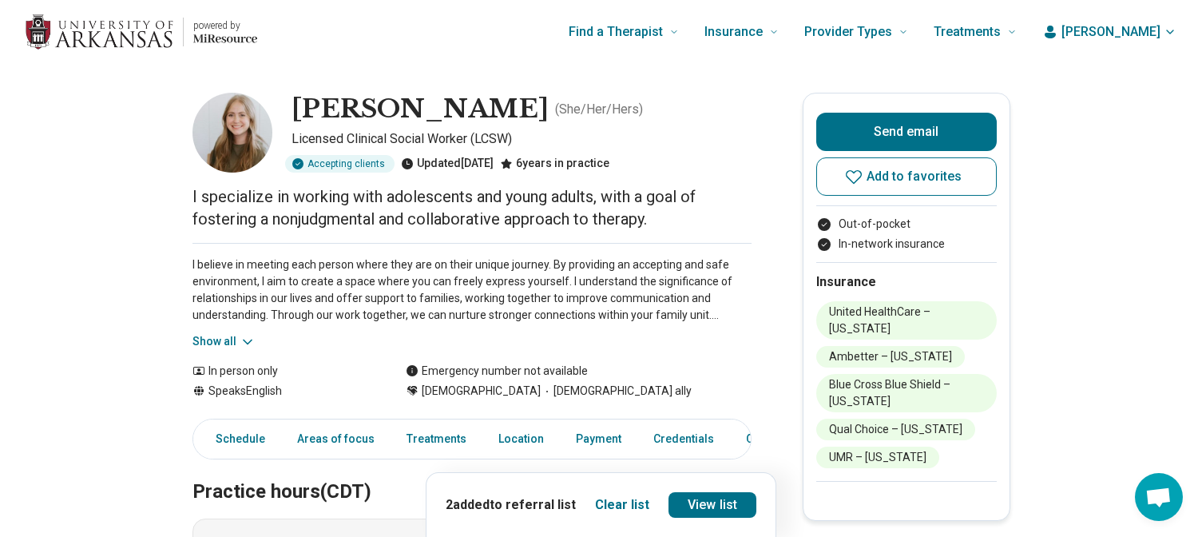
click at [231, 340] on button "Show all" at bounding box center [223, 341] width 63 height 17
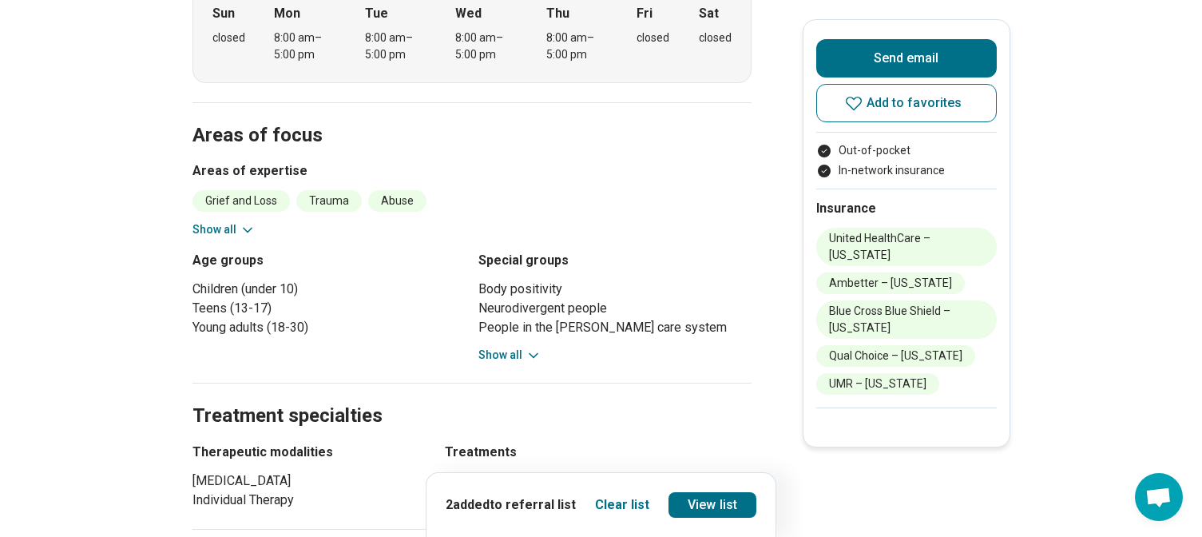
scroll to position [639, 0]
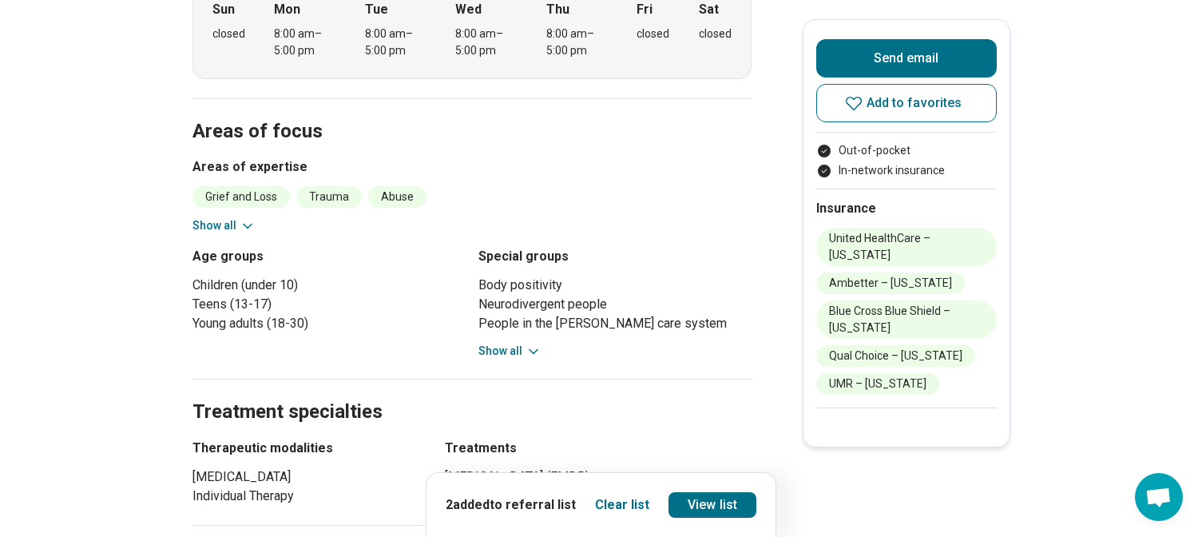
click at [515, 347] on button "Show all" at bounding box center [509, 351] width 63 height 17
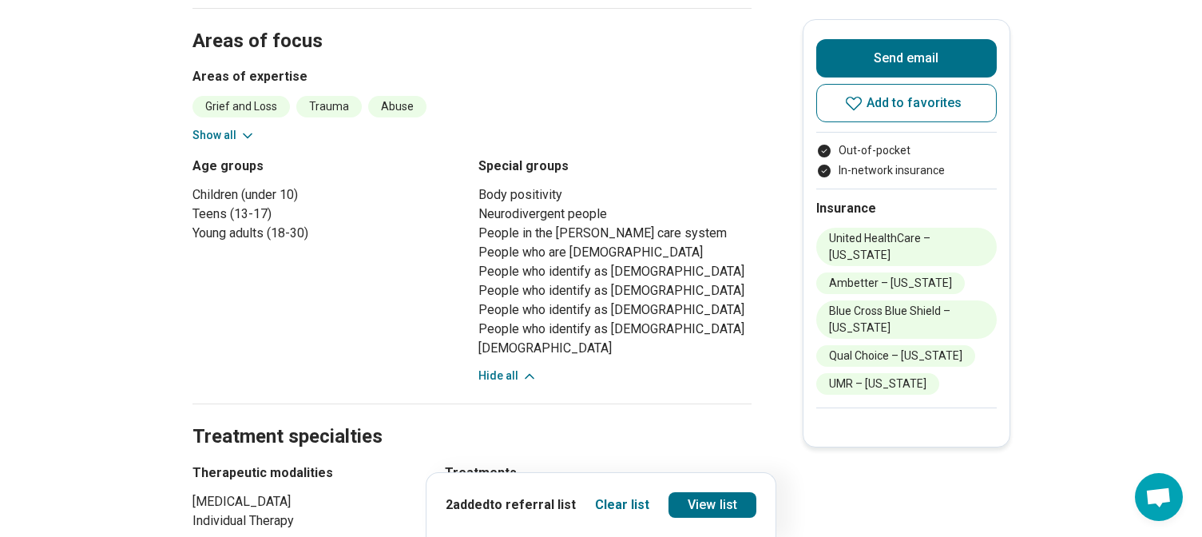
scroll to position [719, 0]
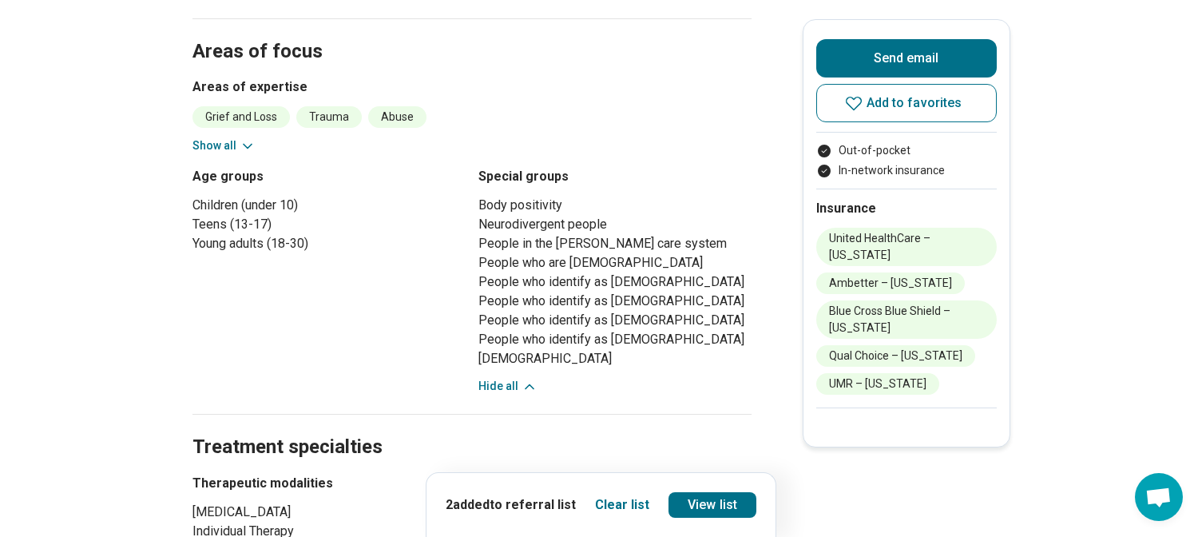
click at [220, 148] on button "Show all" at bounding box center [223, 145] width 63 height 17
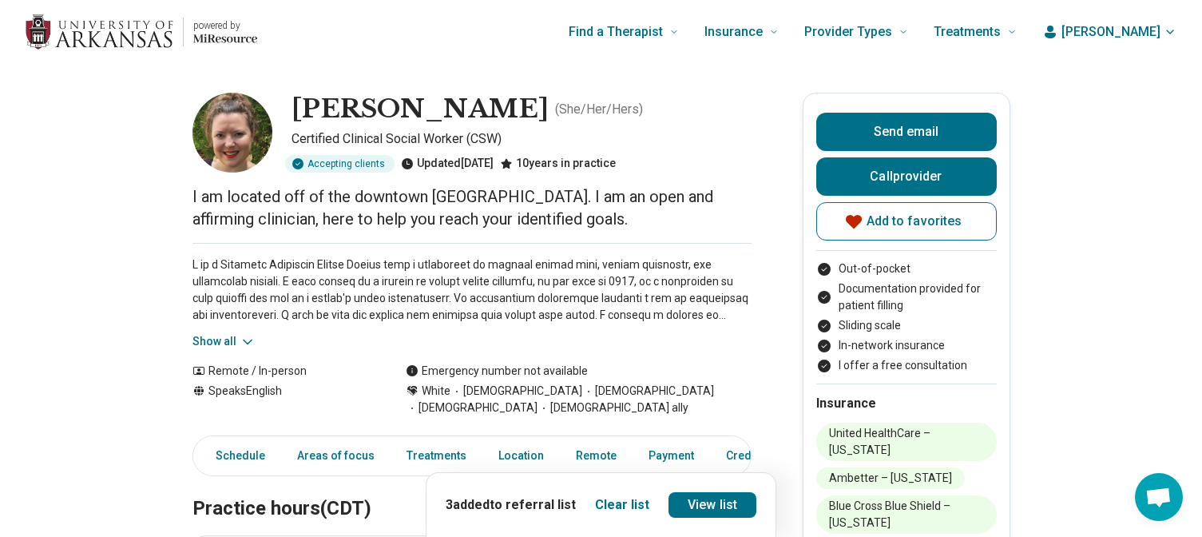
click at [236, 338] on button "Show all" at bounding box center [223, 341] width 63 height 17
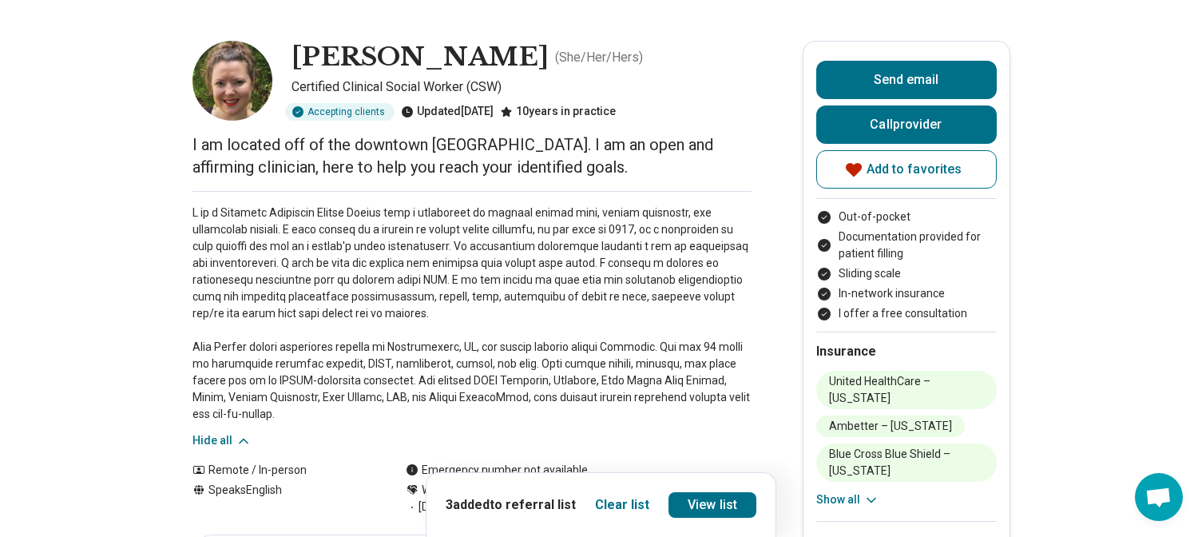
scroll to position [80, 0]
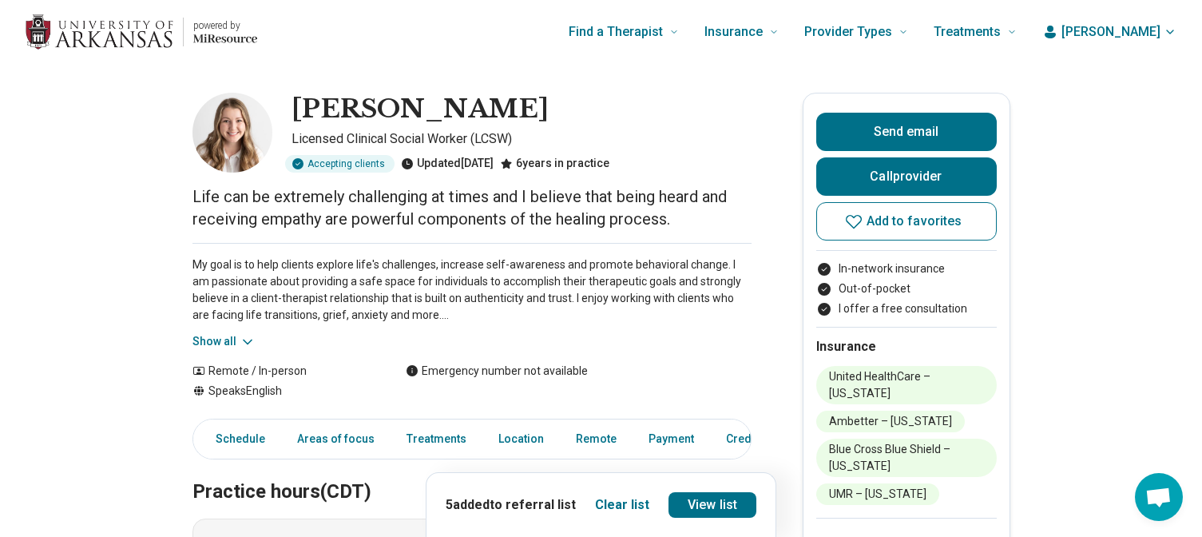
click at [226, 335] on button "Show all" at bounding box center [223, 341] width 63 height 17
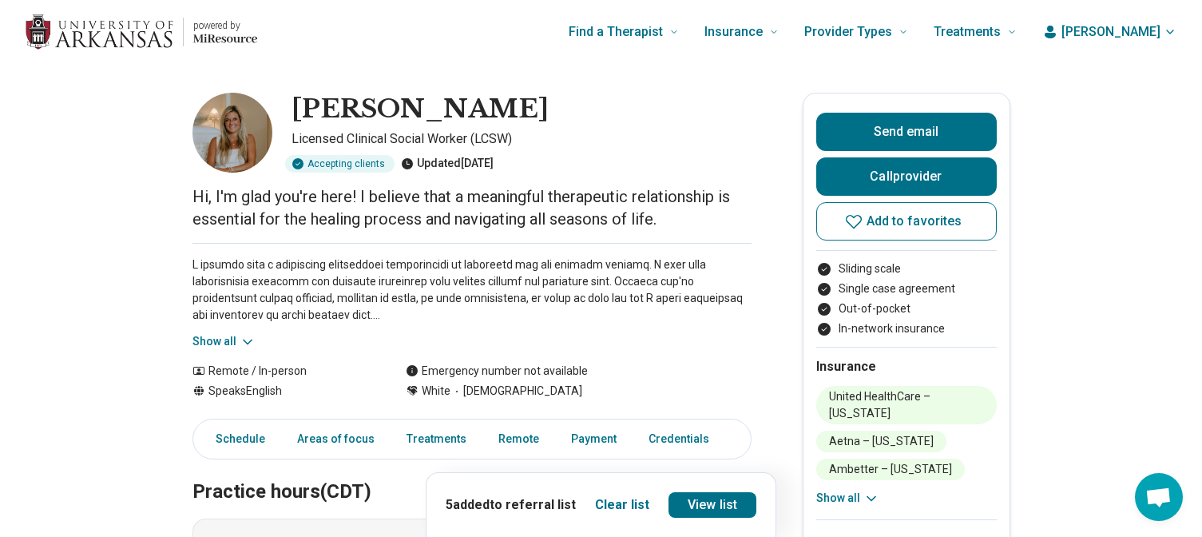
click at [250, 346] on icon at bounding box center [248, 342] width 16 height 16
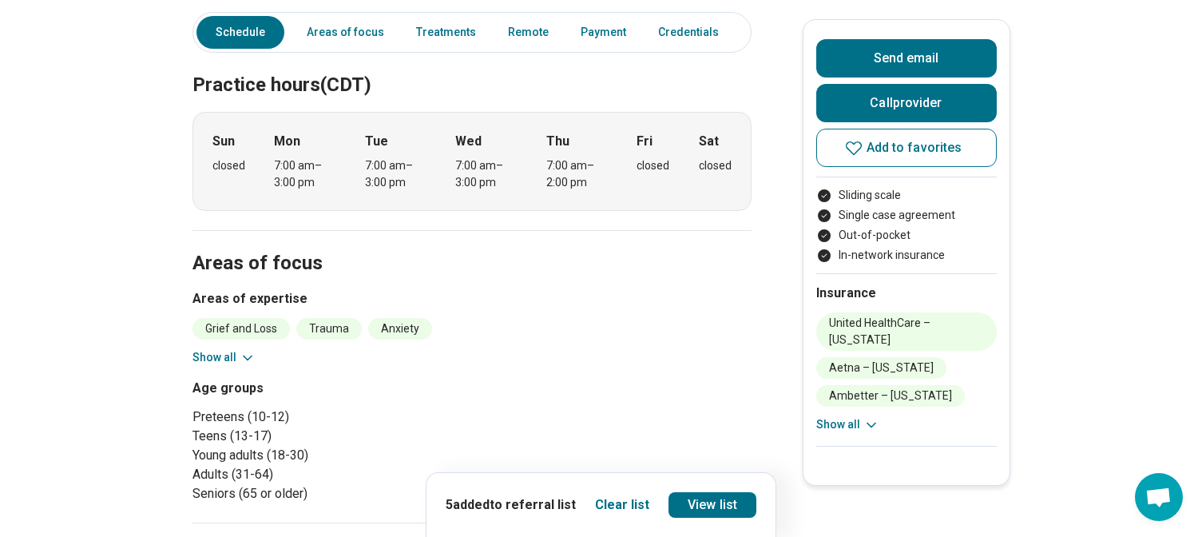
scroll to position [559, 0]
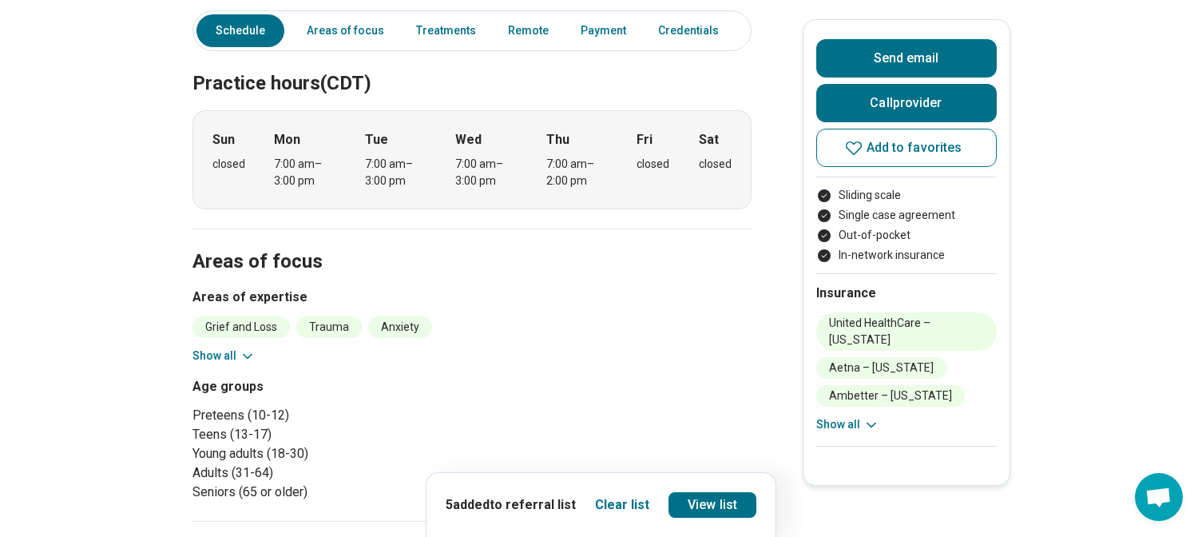
click at [244, 348] on icon at bounding box center [248, 356] width 16 height 16
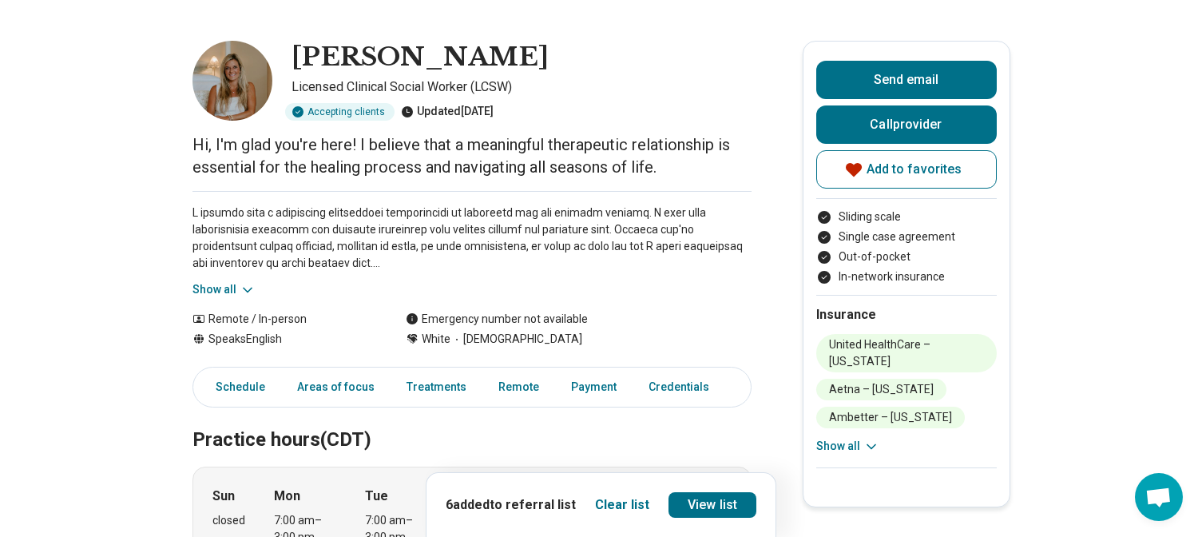
scroll to position [160, 0]
